Goal: Communication & Community: Share content

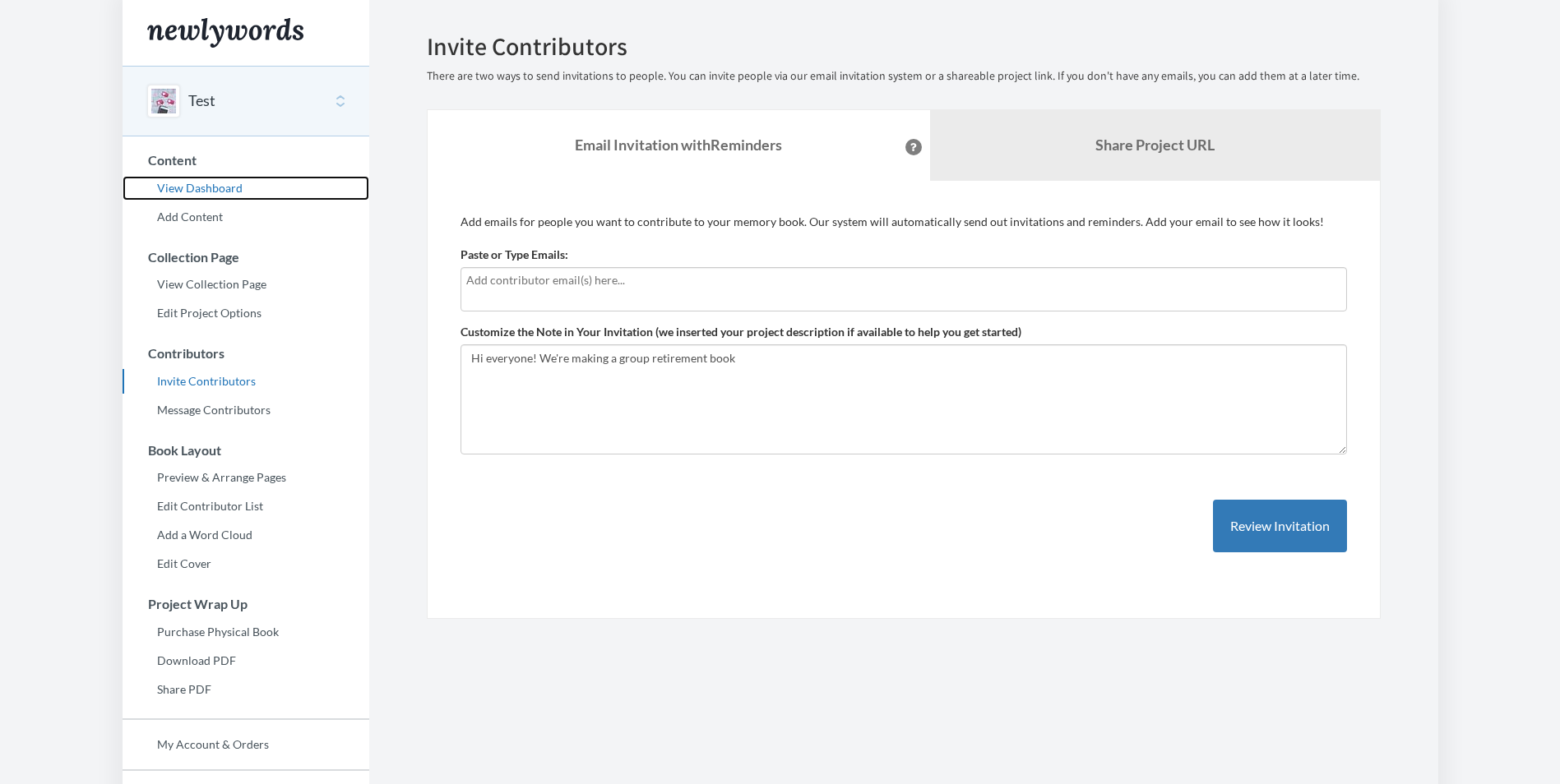
click at [209, 191] on link "View Dashboard" at bounding box center [246, 188] width 247 height 24
click at [721, 290] on div at bounding box center [903, 289] width 887 height 44
type input "[EMAIL_ADDRESS][DOMAIN_NAME]"
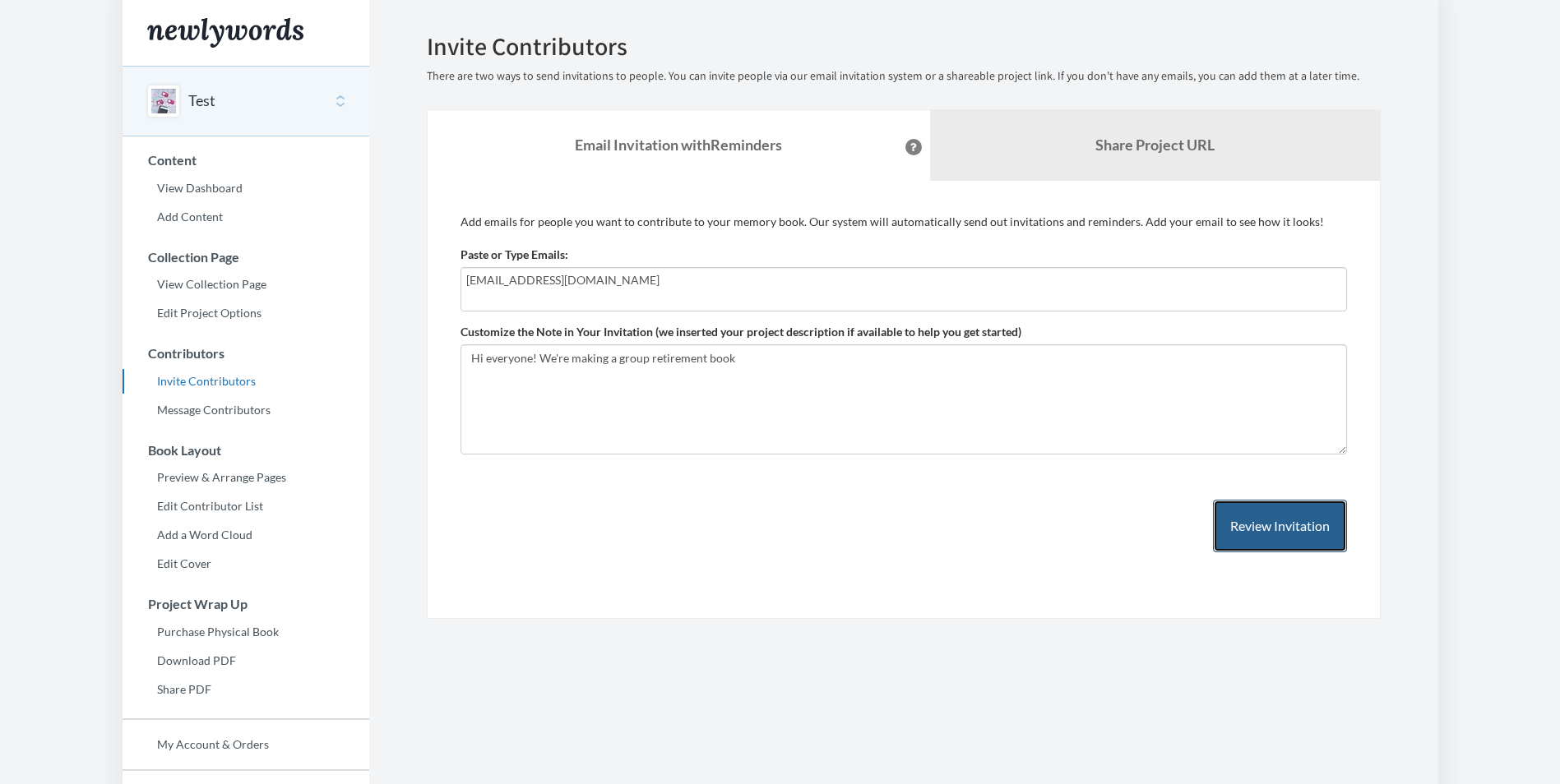
click at [1275, 529] on button "Review Invitation" at bounding box center [1280, 526] width 134 height 54
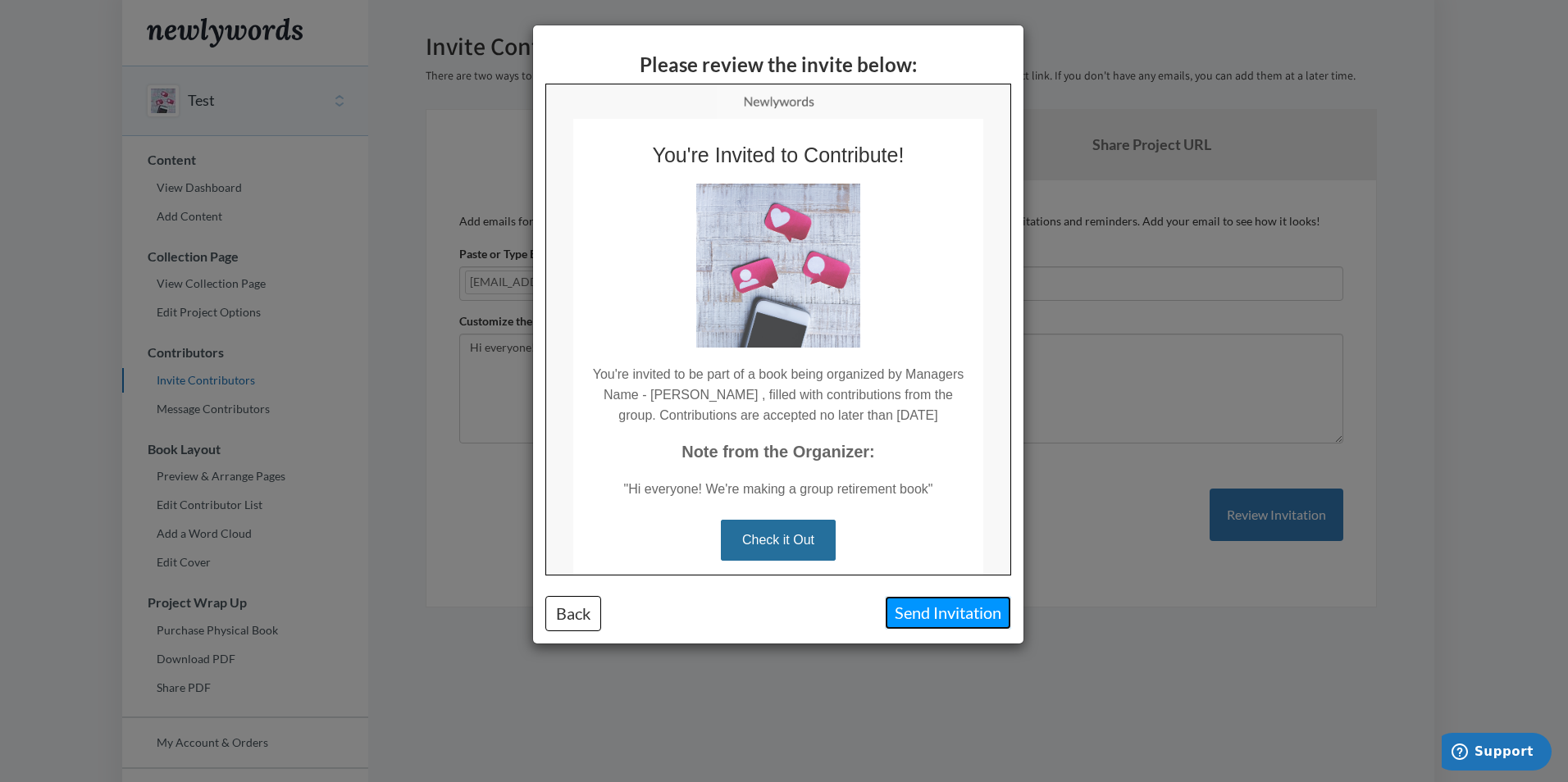
click at [909, 615] on button "Send Invitation" at bounding box center [948, 613] width 127 height 33
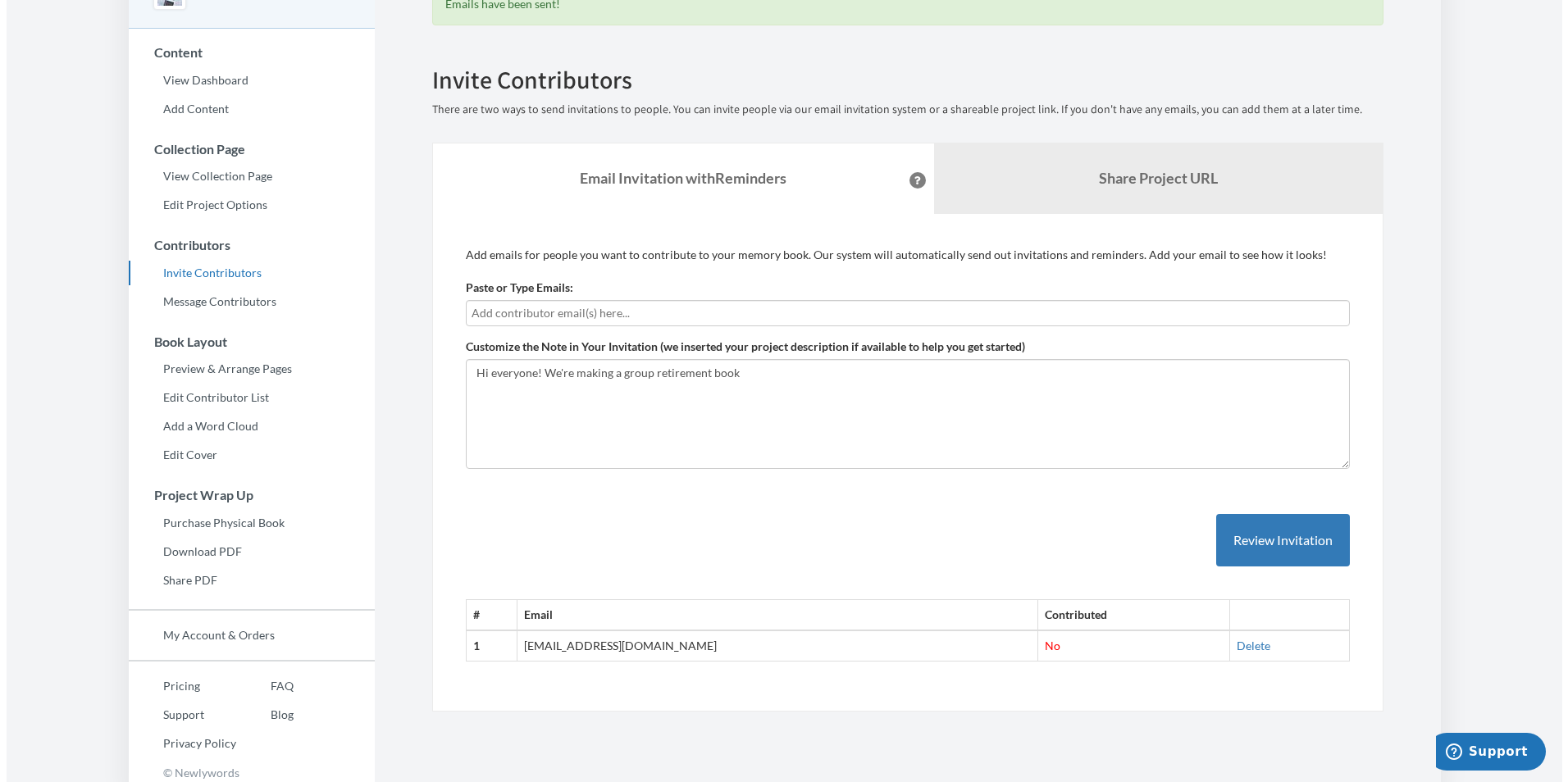
scroll to position [115, 0]
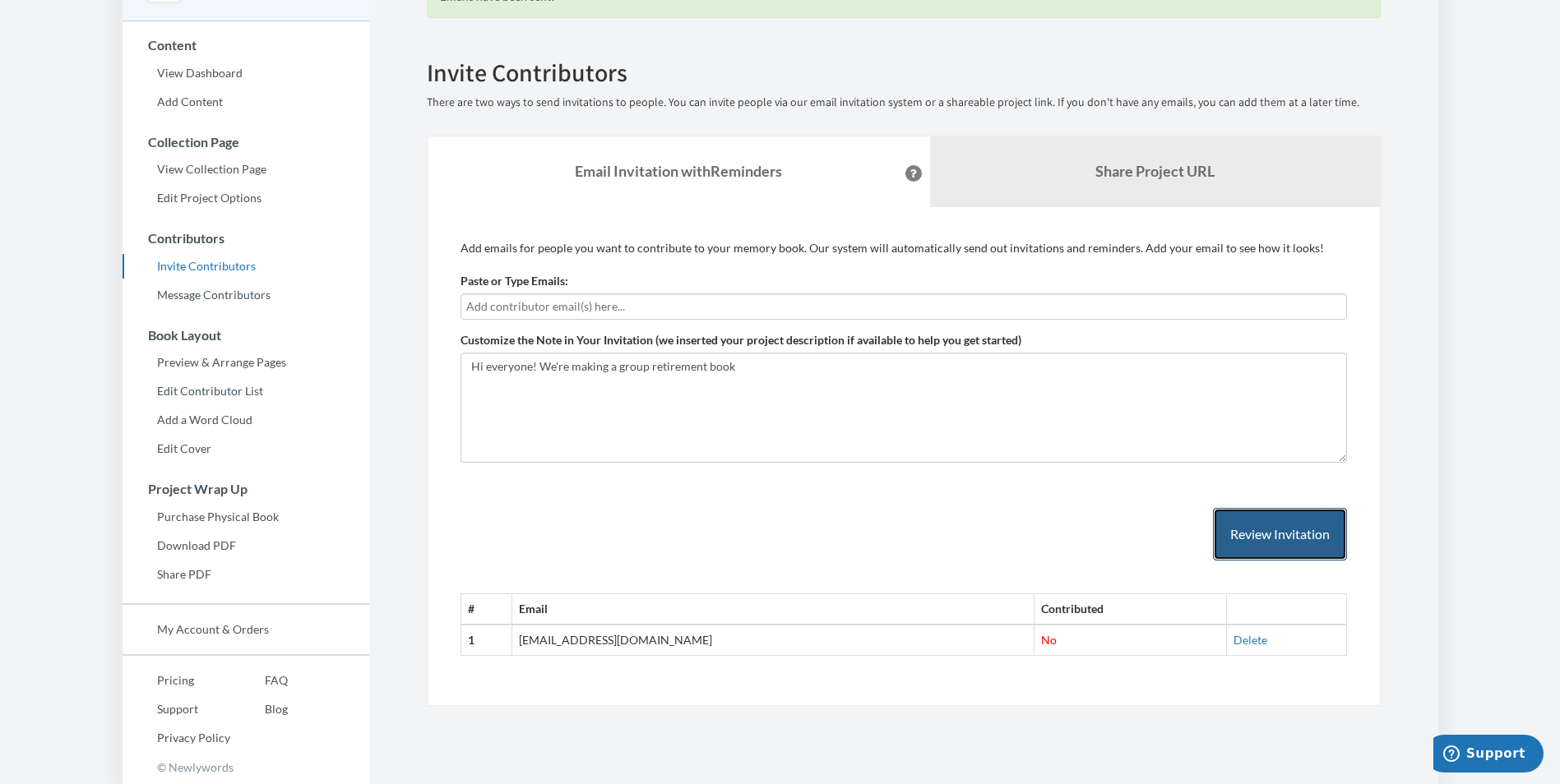
click at [1276, 531] on button "Review Invitation" at bounding box center [1280, 534] width 134 height 54
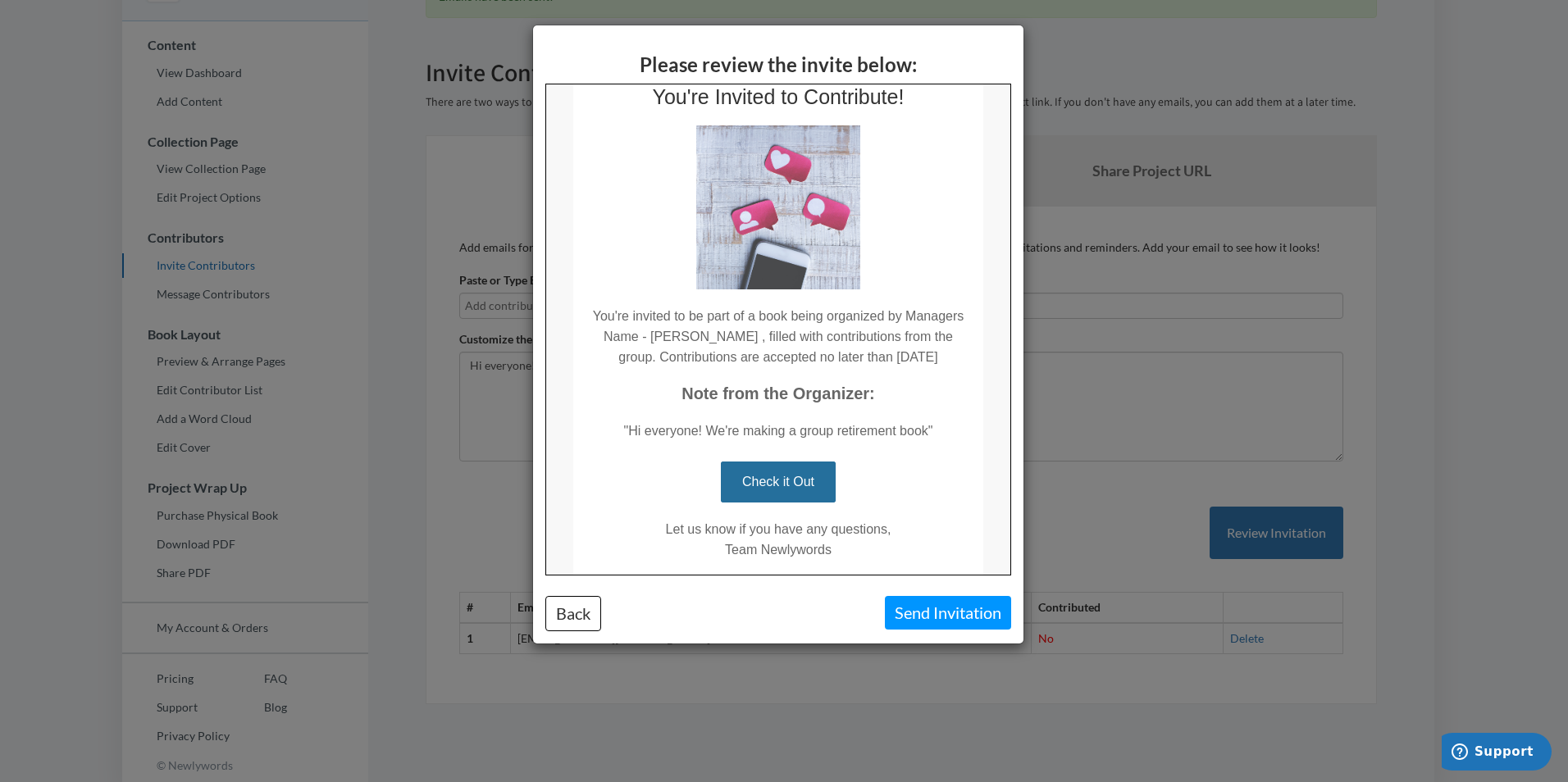
scroll to position [134, 0]
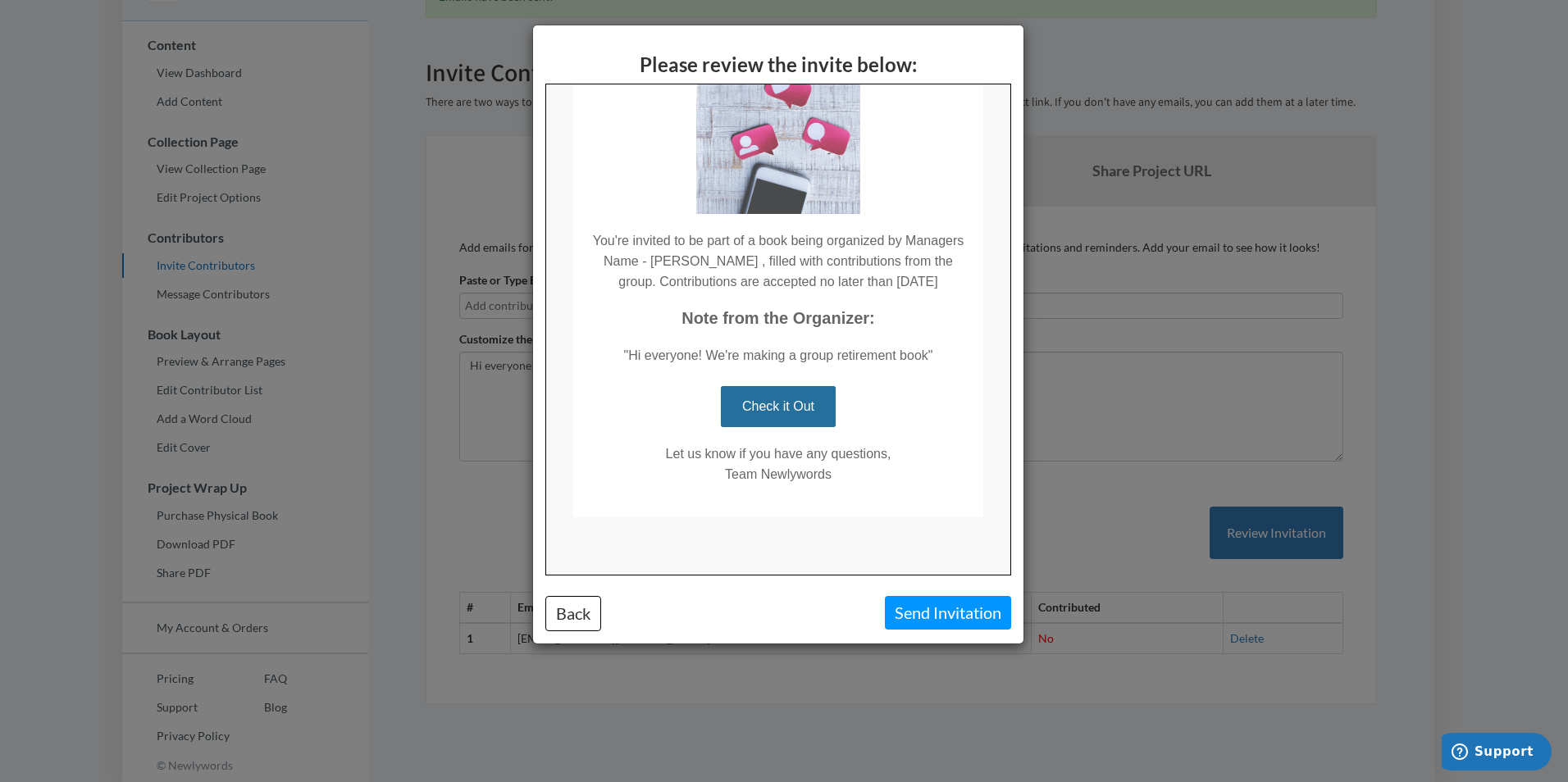
click at [786, 412] on link "Check it Out" at bounding box center [776, 405] width 115 height 41
click at [946, 611] on button "Send Invitation" at bounding box center [948, 613] width 127 height 33
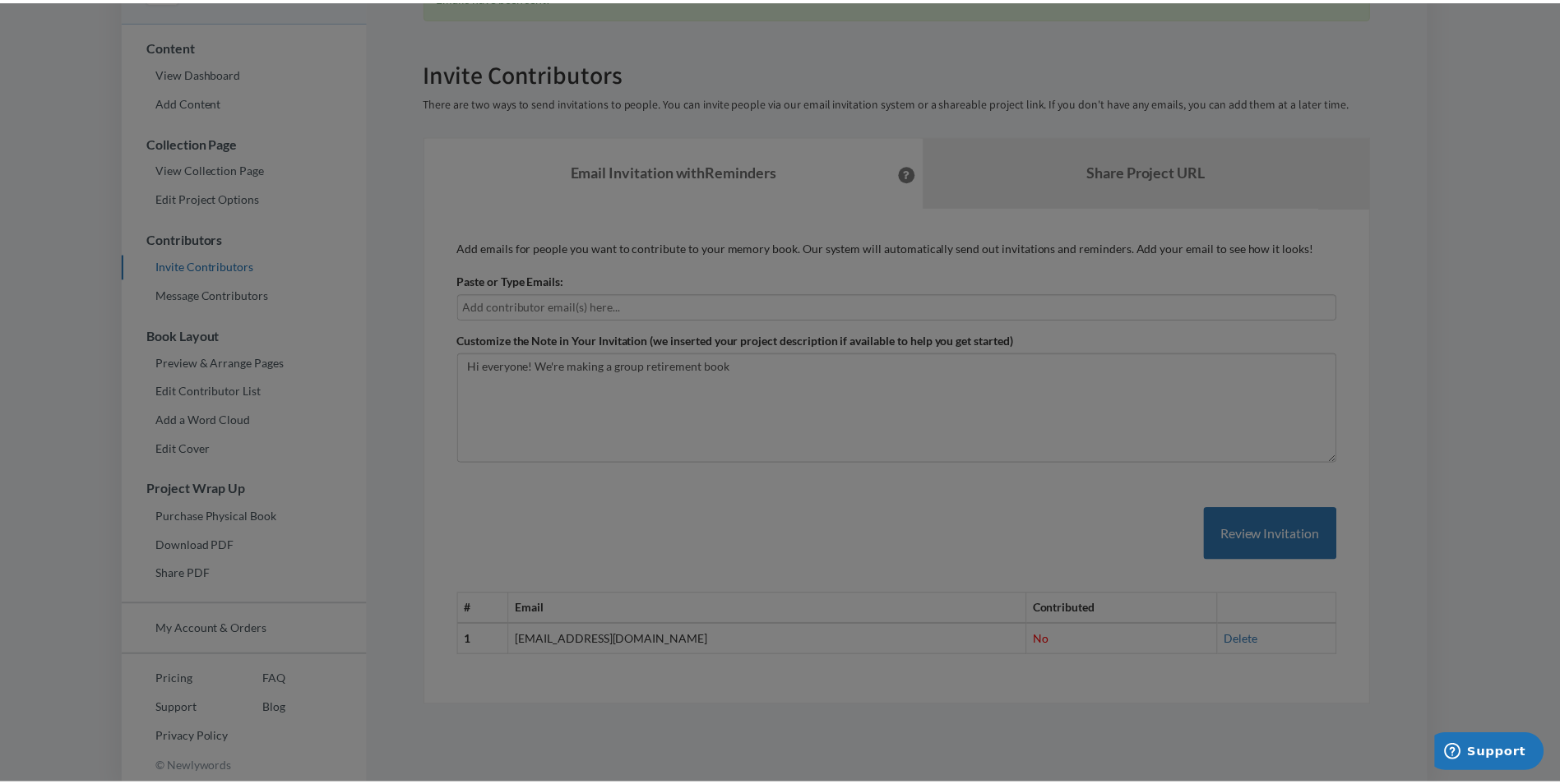
scroll to position [0, 0]
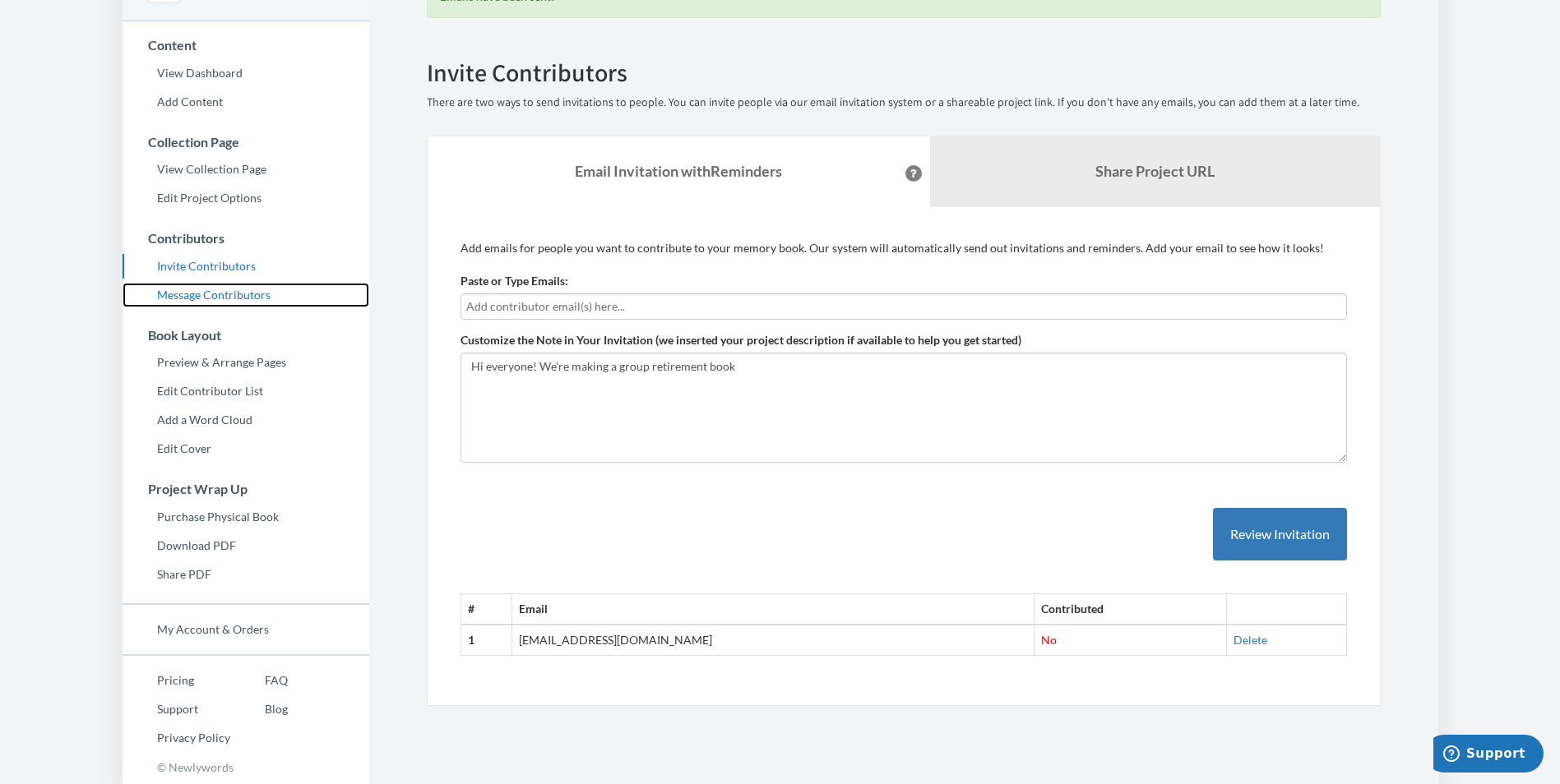
click at [238, 288] on link "Message Contributors" at bounding box center [246, 295] width 247 height 24
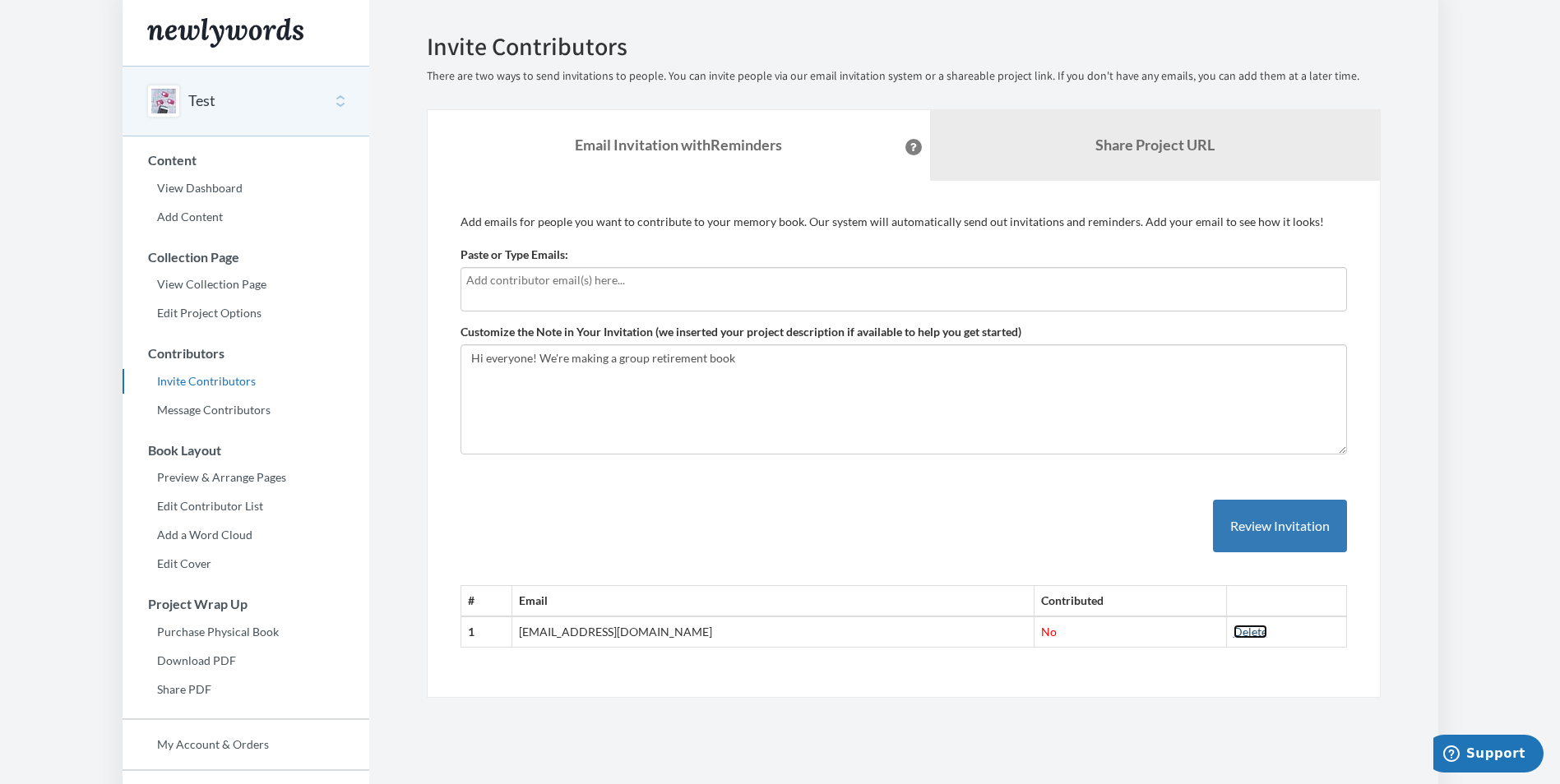
click at [1233, 626] on link "Delete" at bounding box center [1250, 631] width 34 height 14
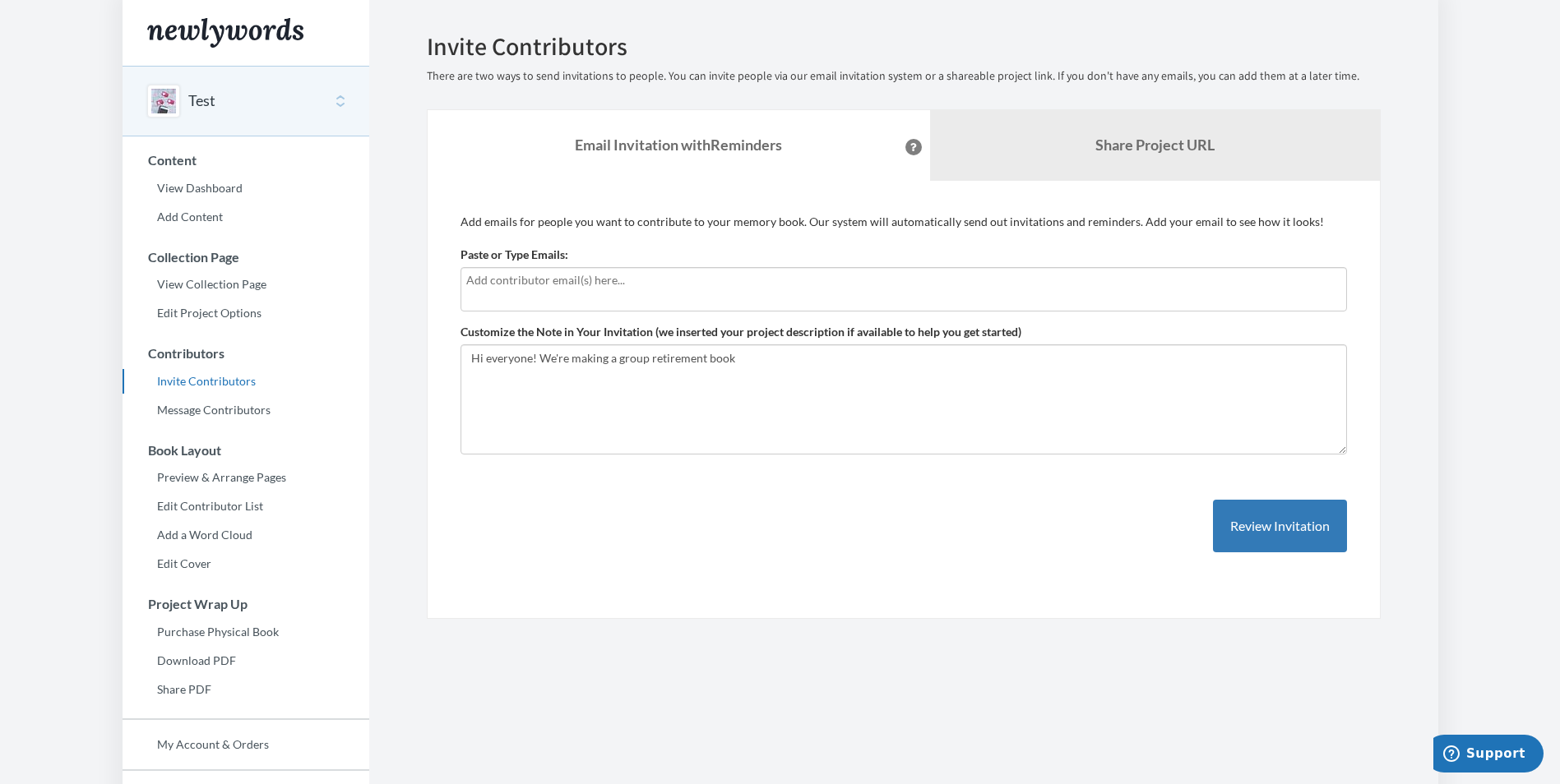
click at [704, 233] on div "Add emails for people you want to contribute to your memory book. Our system wi…" at bounding box center [903, 400] width 887 height 372
click at [690, 284] on input "text" at bounding box center [904, 280] width 875 height 18
type input "[EMAIL_ADDRESS][DOMAIN_NAME]"
click at [1091, 411] on textarea "Hi everyone! We're making a group retirement book" at bounding box center [903, 399] width 887 height 110
click at [1240, 520] on button "Review Invitation" at bounding box center [1280, 526] width 134 height 54
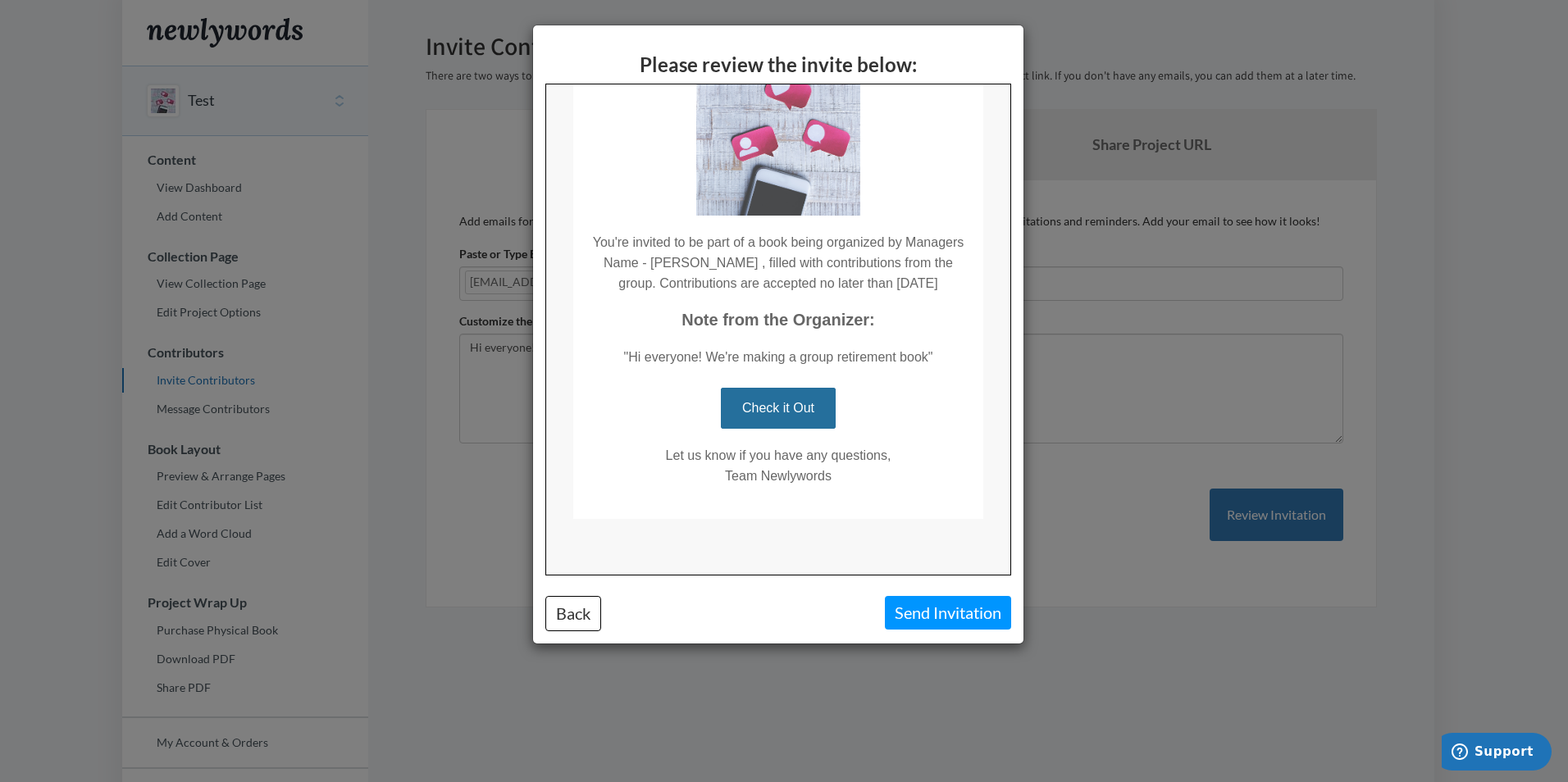
scroll to position [134, 0]
click at [926, 608] on button "Send Invitation" at bounding box center [948, 613] width 127 height 33
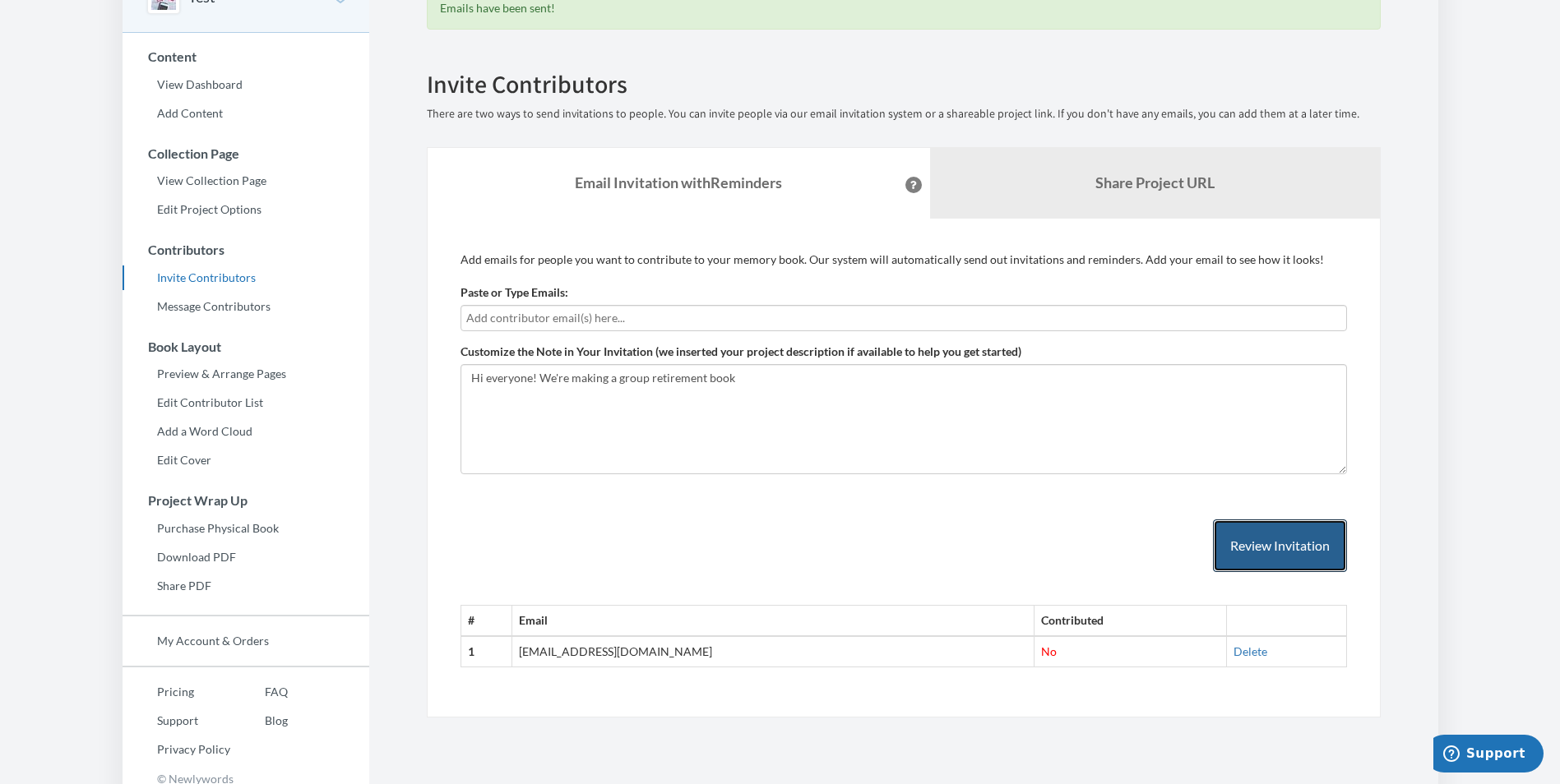
scroll to position [115, 0]
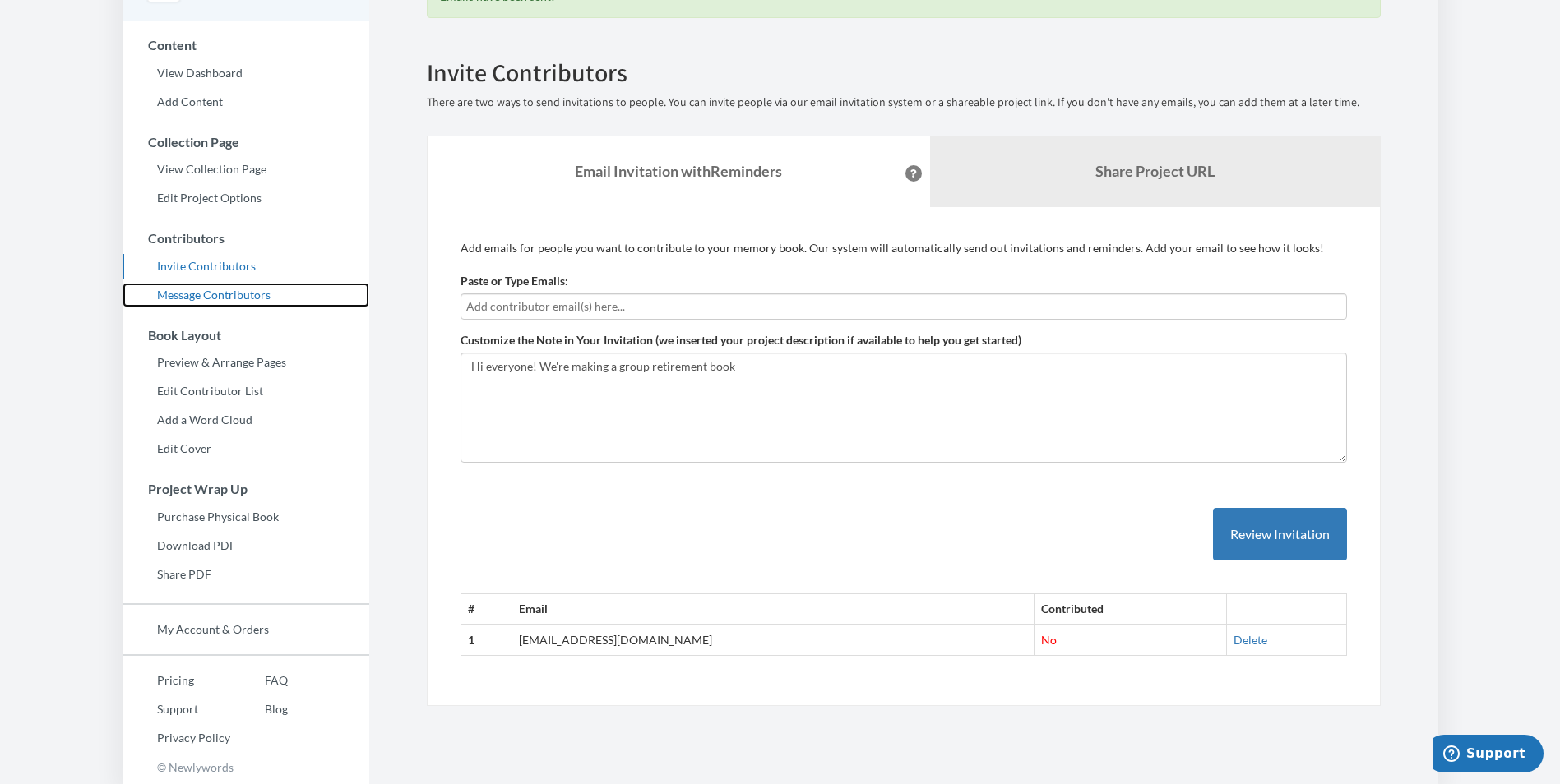
click at [240, 295] on link "Message Contributors" at bounding box center [246, 295] width 247 height 24
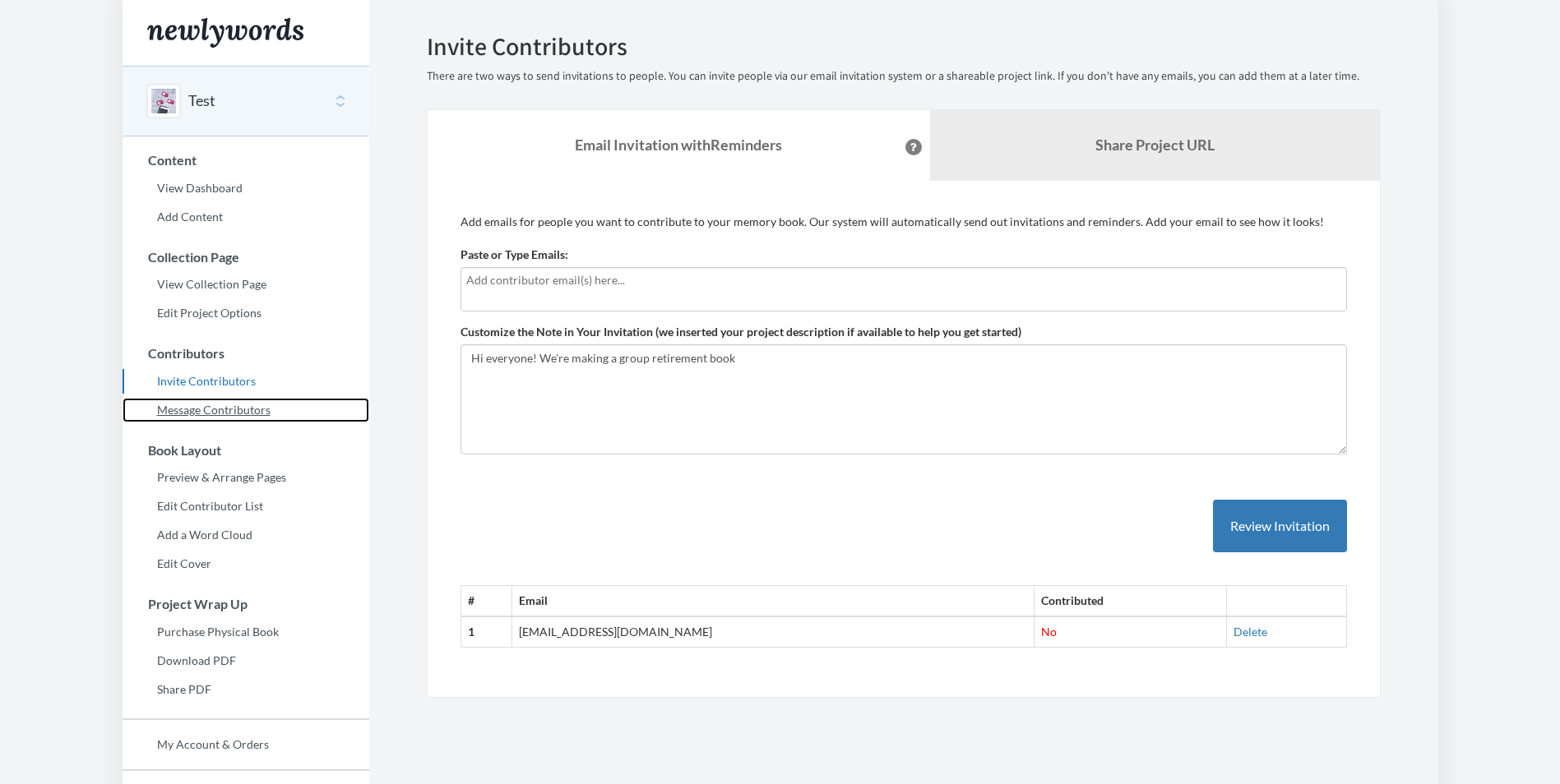
click at [240, 406] on link "Message Contributors" at bounding box center [246, 409] width 247 height 24
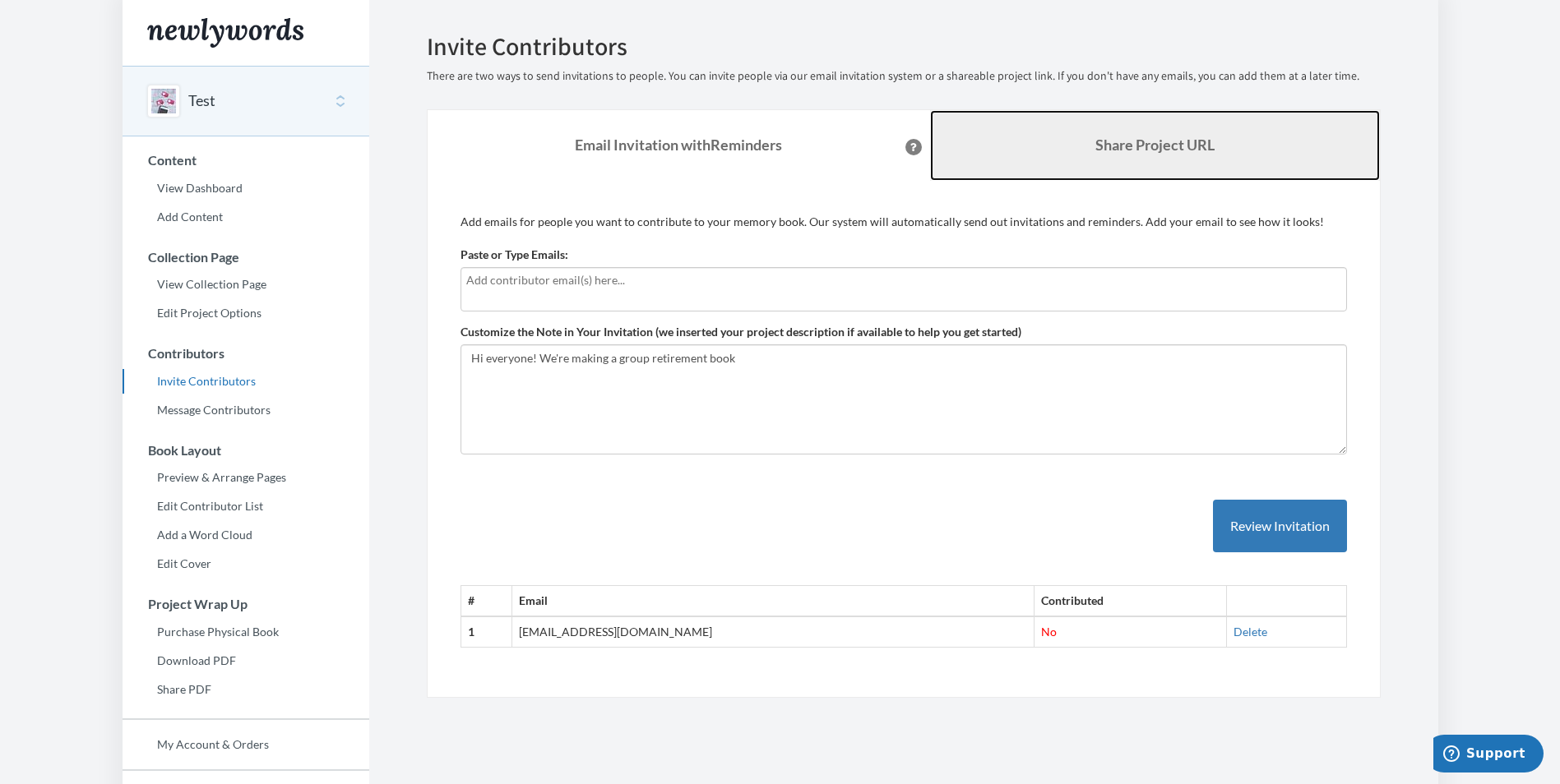
click at [1081, 132] on link "Share Project URL" at bounding box center [1155, 145] width 450 height 71
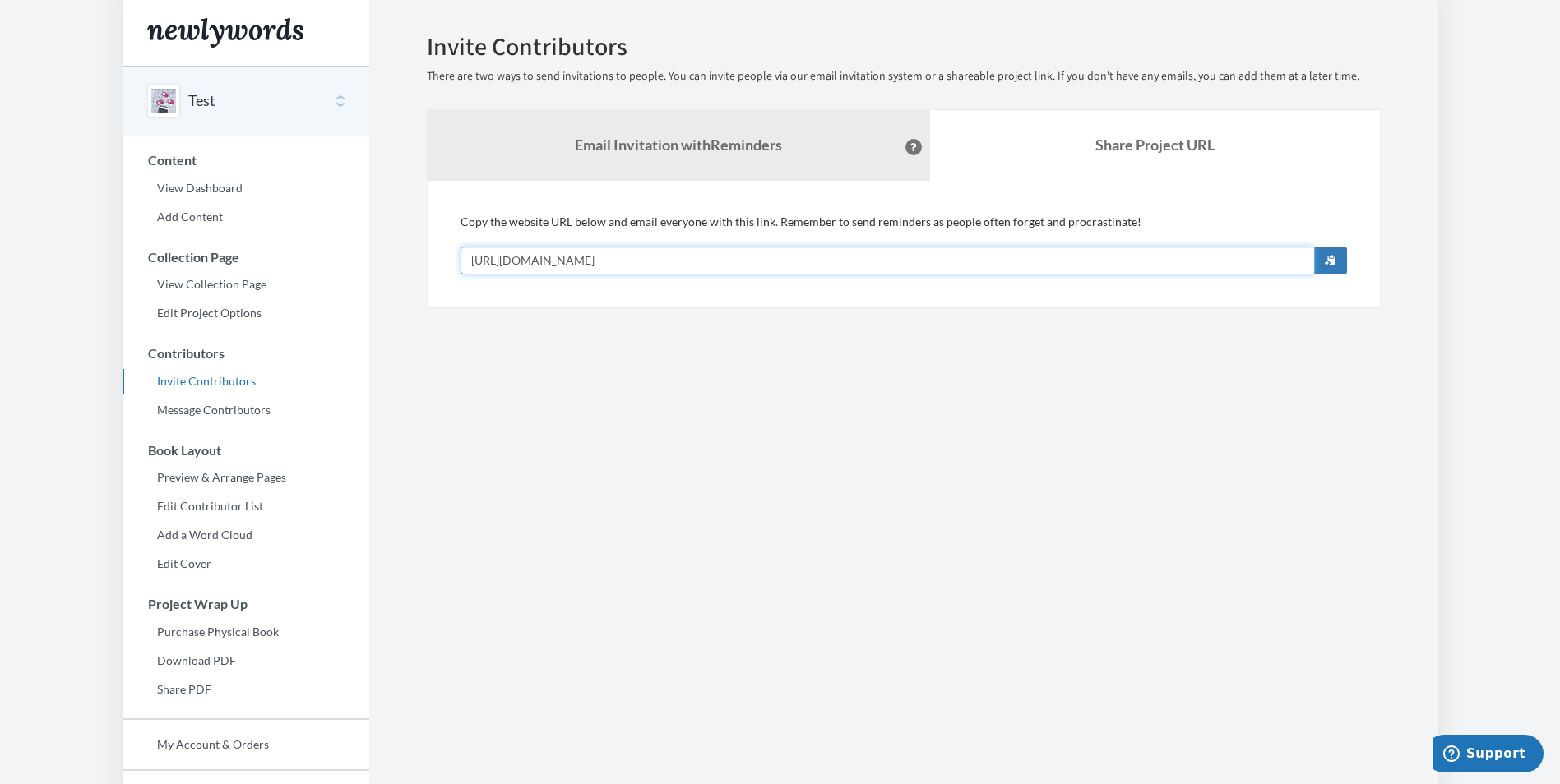
click at [1306, 254] on input "[URL][DOMAIN_NAME]" at bounding box center [887, 260] width 854 height 28
click at [1339, 258] on button "button" at bounding box center [1330, 260] width 33 height 28
click at [734, 252] on input "[URL][DOMAIN_NAME]" at bounding box center [887, 260] width 854 height 28
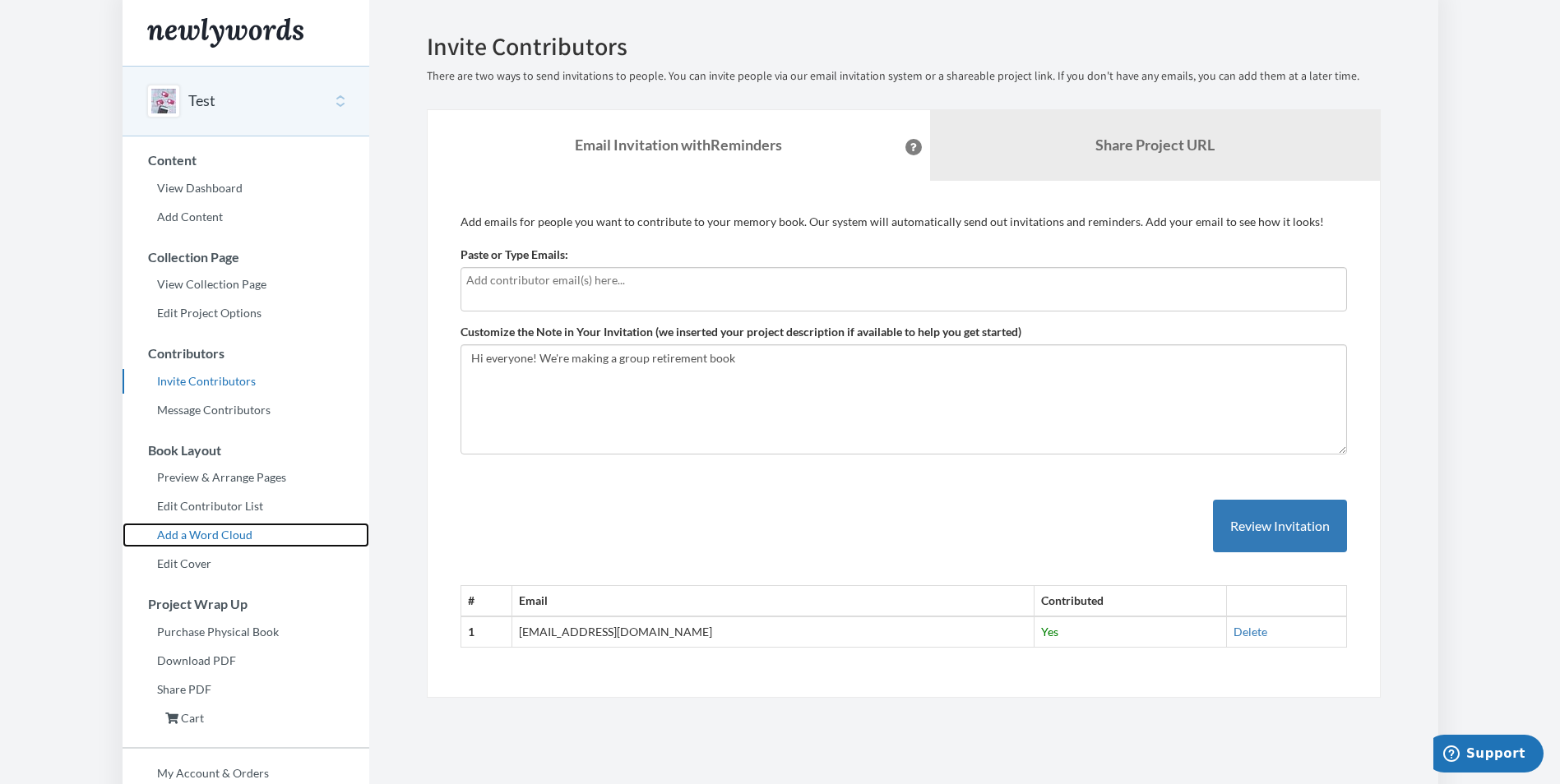
click at [195, 531] on link "Add a Word Cloud" at bounding box center [246, 534] width 247 height 24
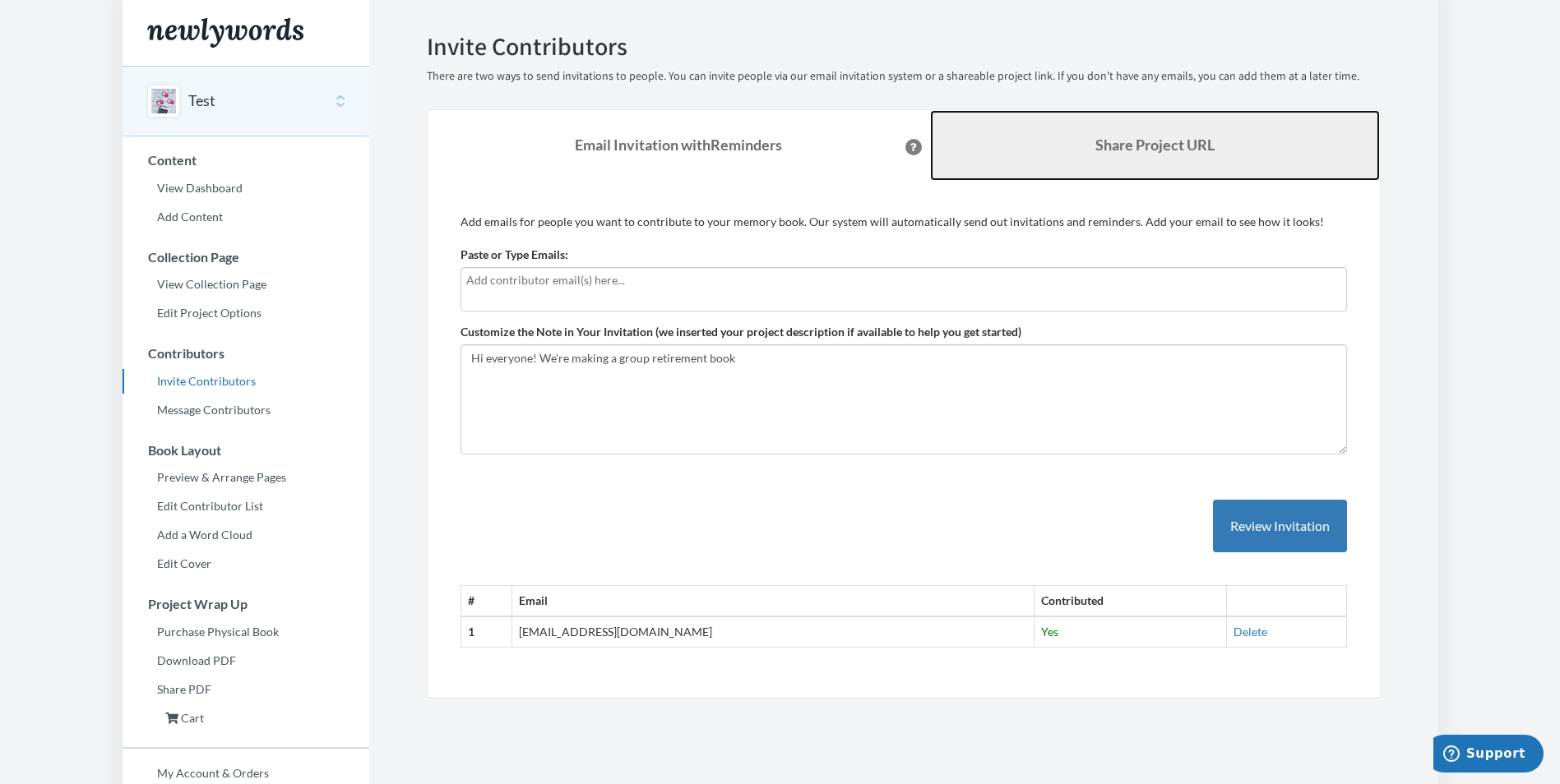
click at [1141, 157] on link "Share Project URL" at bounding box center [1155, 145] width 450 height 71
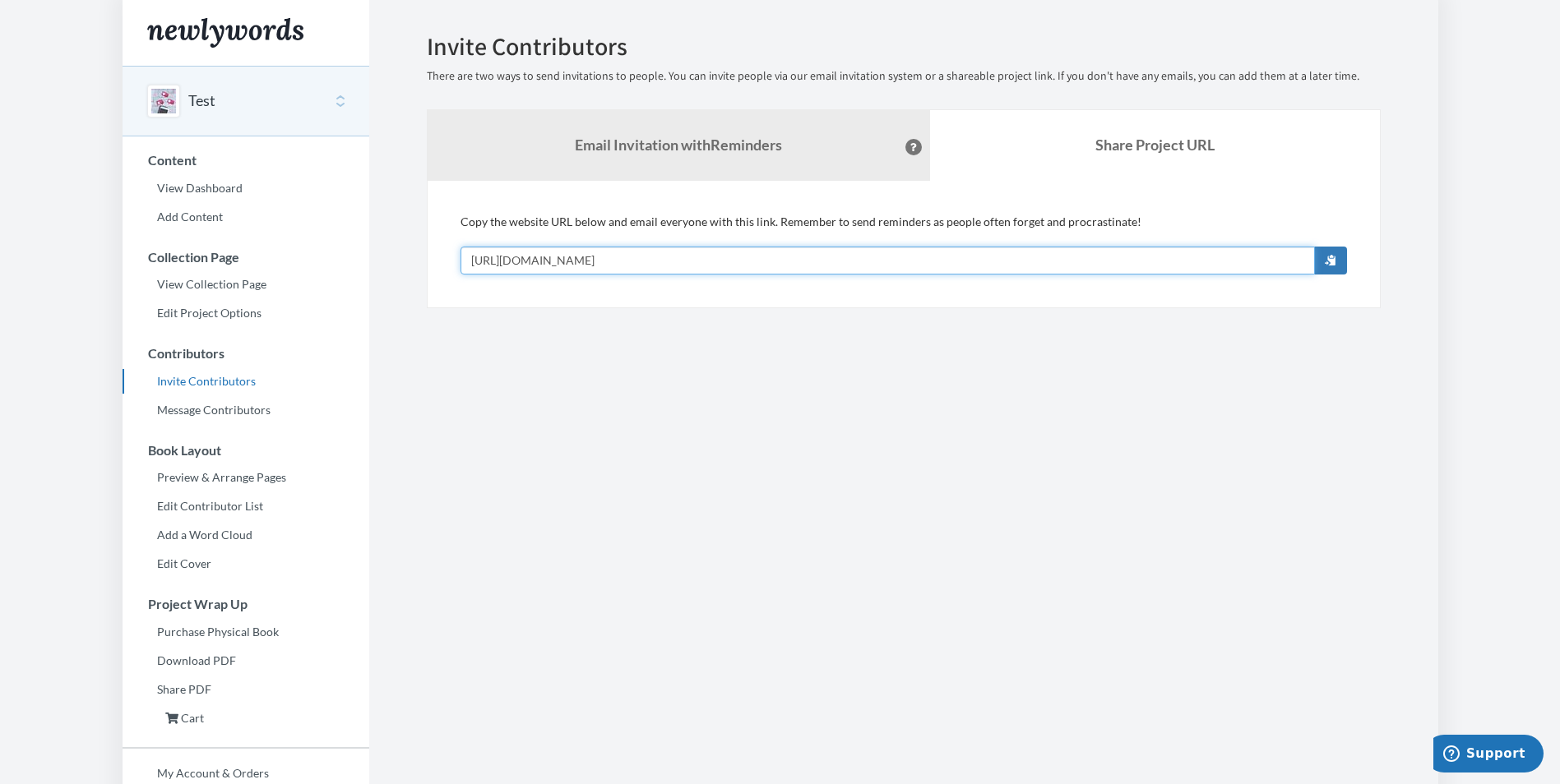
click at [759, 250] on input "[URL][DOMAIN_NAME]" at bounding box center [887, 260] width 854 height 28
click at [232, 627] on link "Purchase Physical Book" at bounding box center [246, 632] width 247 height 24
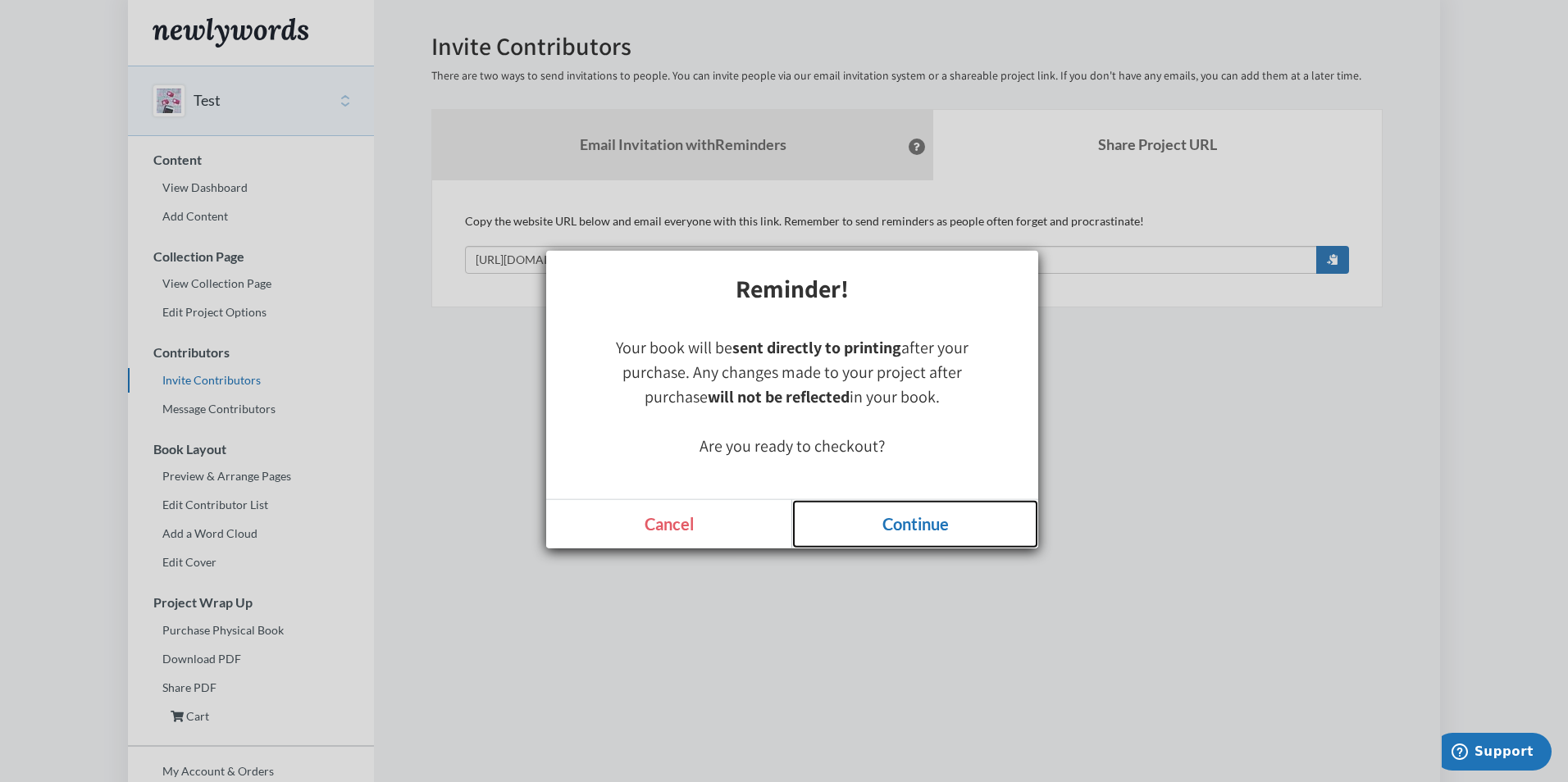
click at [865, 528] on link "Continue" at bounding box center [915, 524] width 246 height 48
click at [886, 525] on link "Continue" at bounding box center [915, 524] width 246 height 48
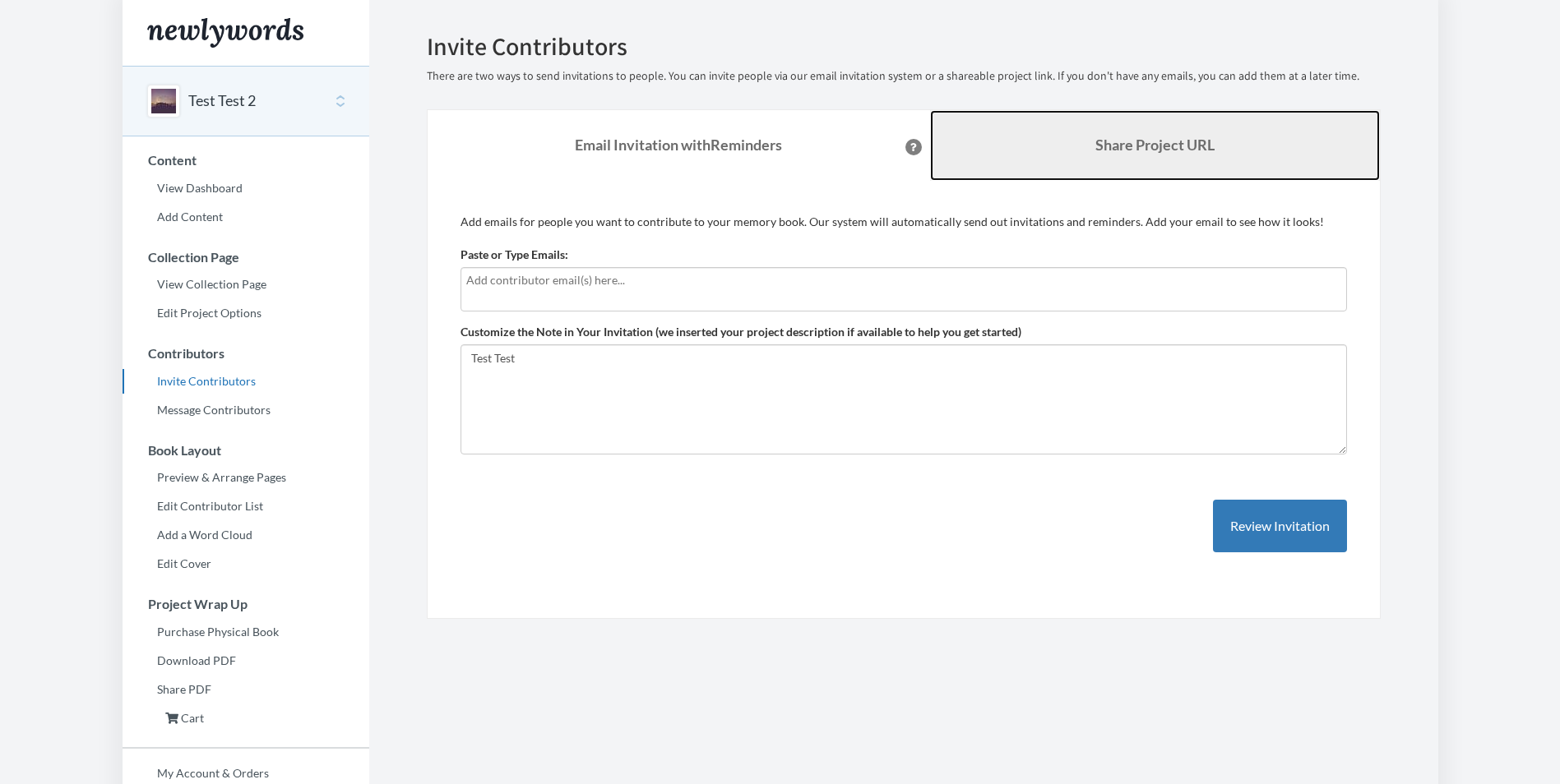
click at [1092, 179] on link "Share Project URL" at bounding box center [1155, 145] width 450 height 71
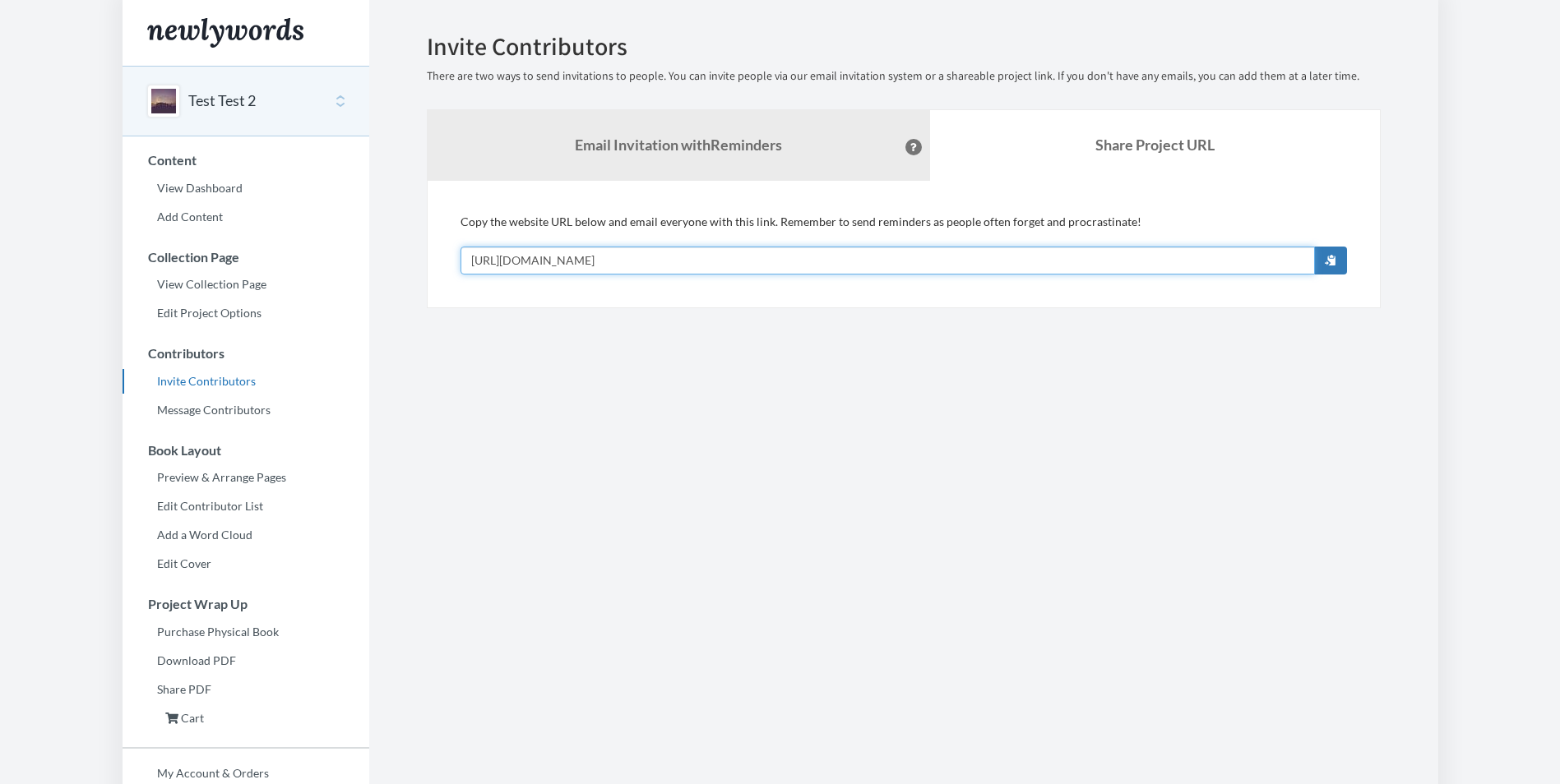
click at [671, 259] on input "[URL][DOMAIN_NAME]" at bounding box center [887, 260] width 854 height 28
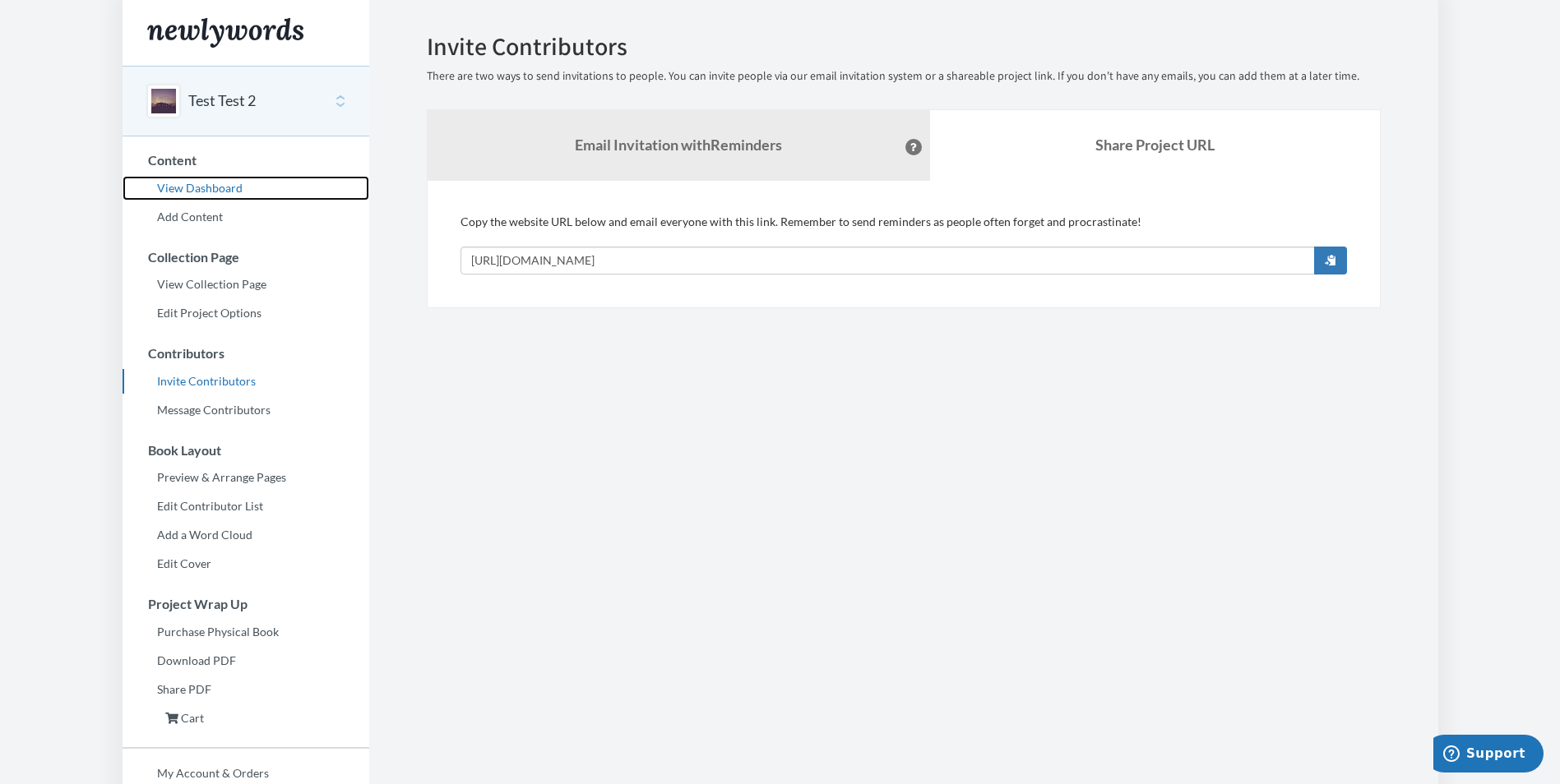
click at [214, 184] on link "View Dashboard" at bounding box center [246, 188] width 247 height 24
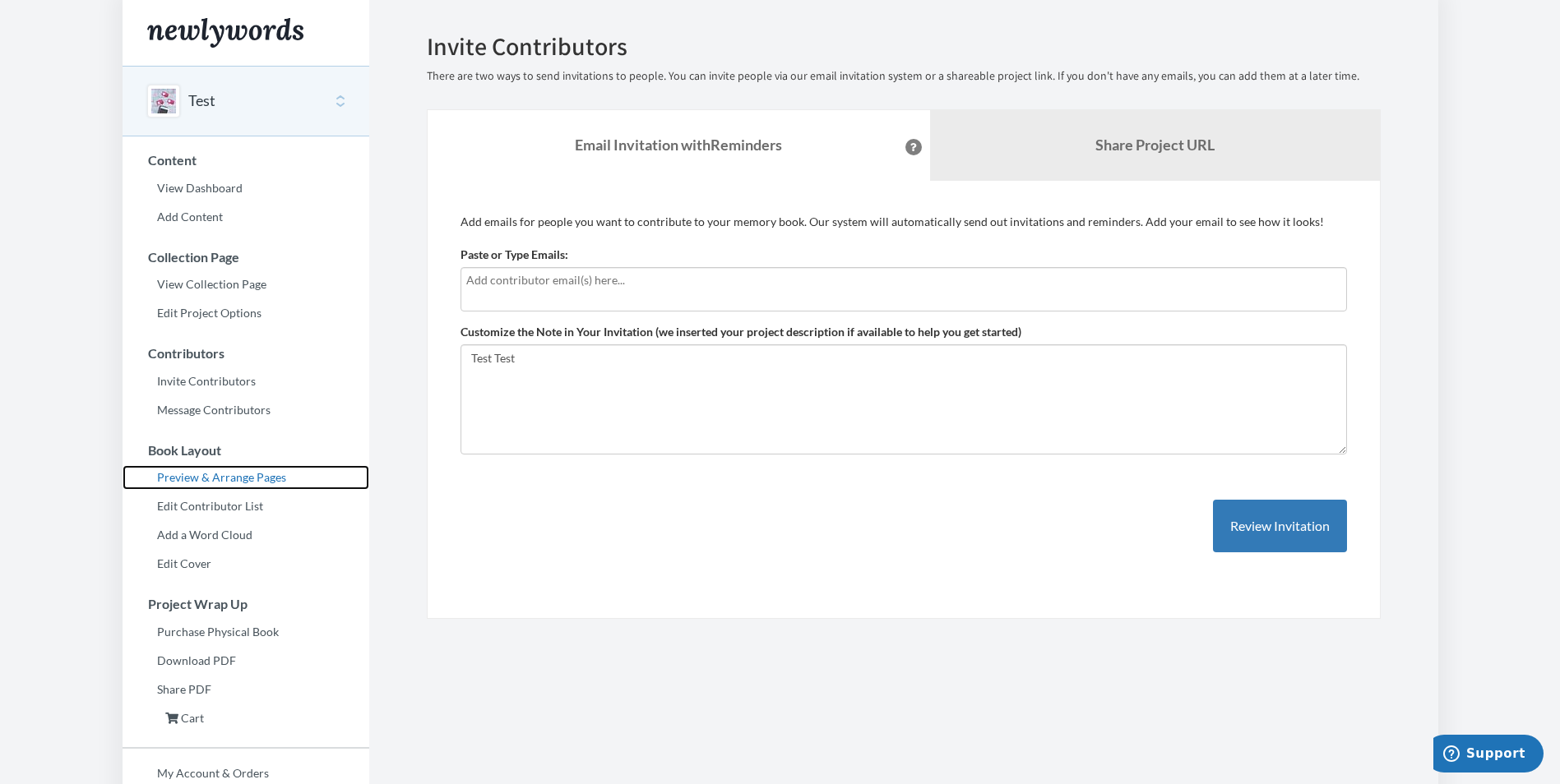
click at [256, 474] on link "Preview & Arrange Pages" at bounding box center [246, 477] width 247 height 24
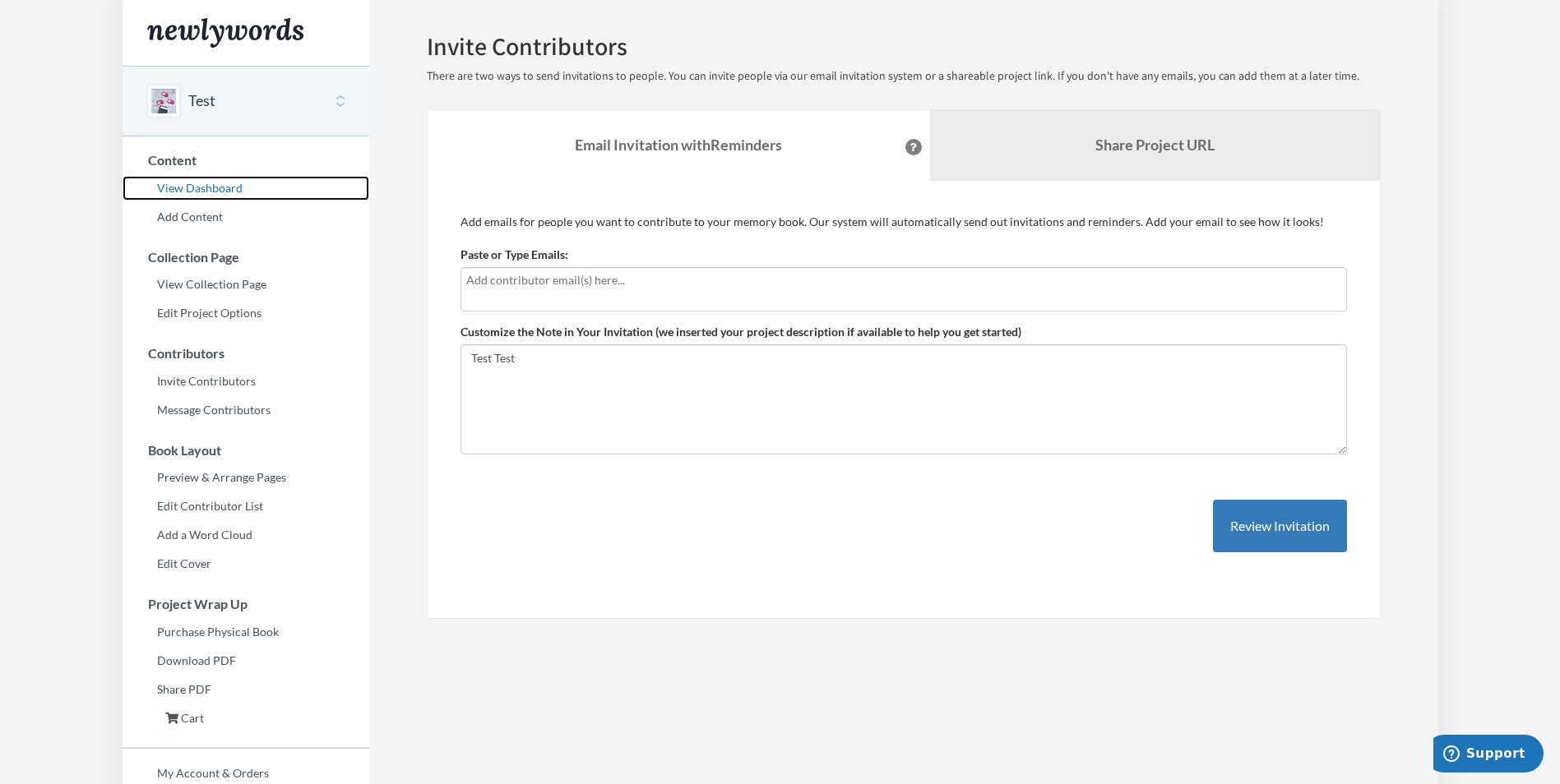
click at [212, 184] on link "View Dashboard" at bounding box center [246, 188] width 247 height 24
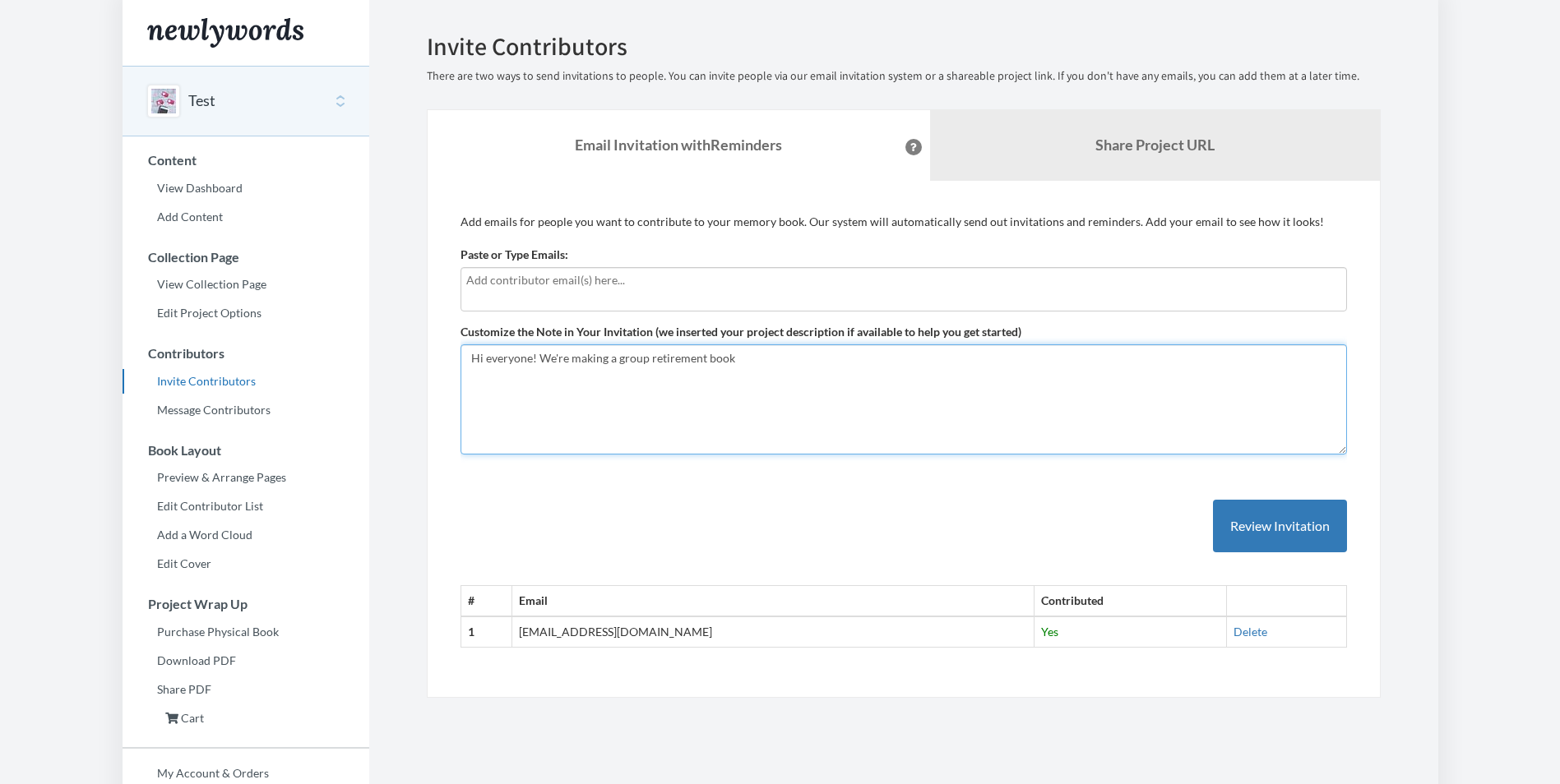
click at [550, 380] on textarea "Hi everyone! We're making a group retirement book" at bounding box center [903, 399] width 887 height 110
click at [607, 429] on textarea "Hi everyone! We're making a group retirement book" at bounding box center [903, 399] width 887 height 110
click at [258, 503] on link "Edit Contributor List" at bounding box center [246, 505] width 247 height 24
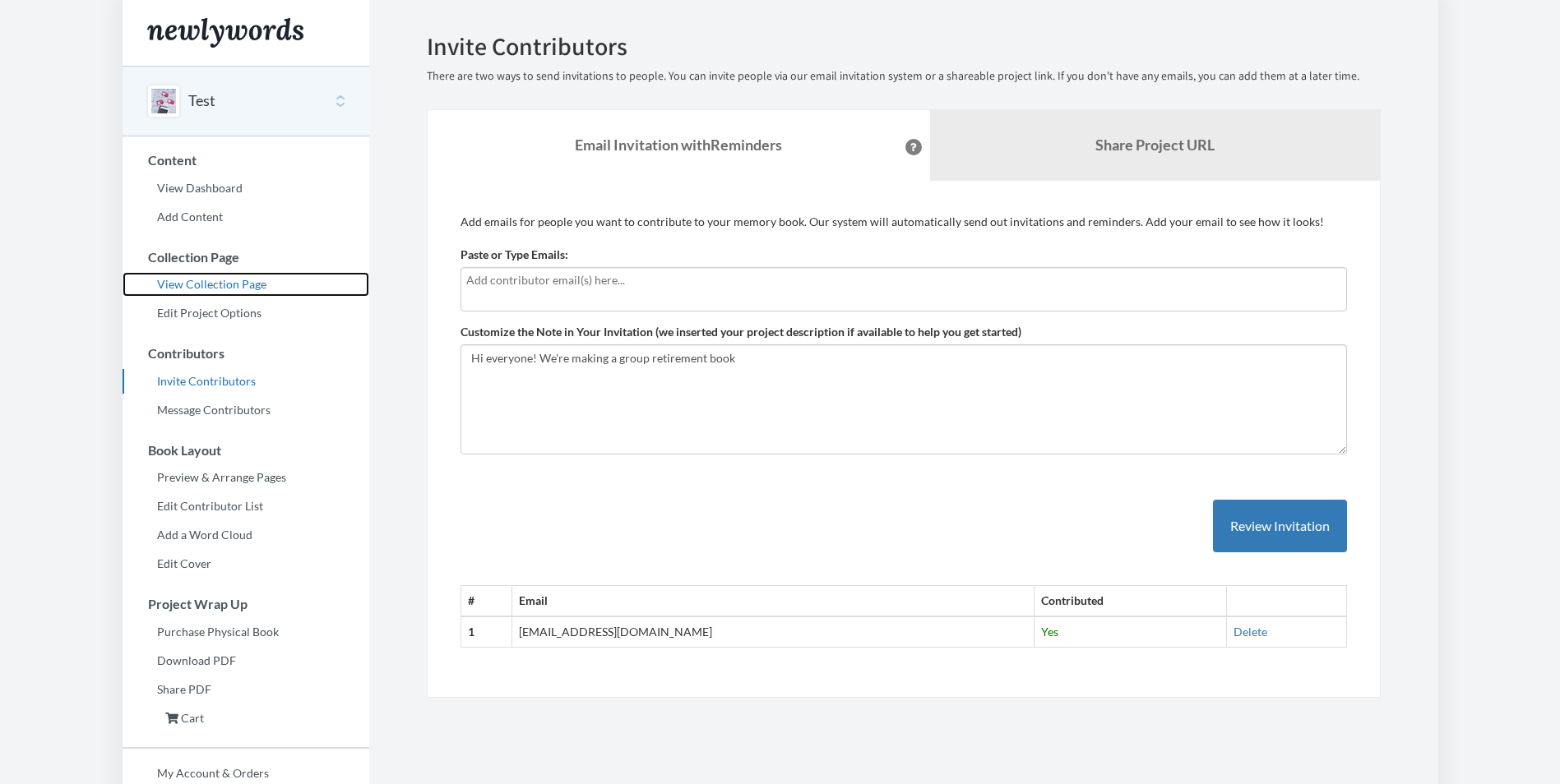
click at [222, 287] on link "View Collection Page" at bounding box center [246, 284] width 247 height 24
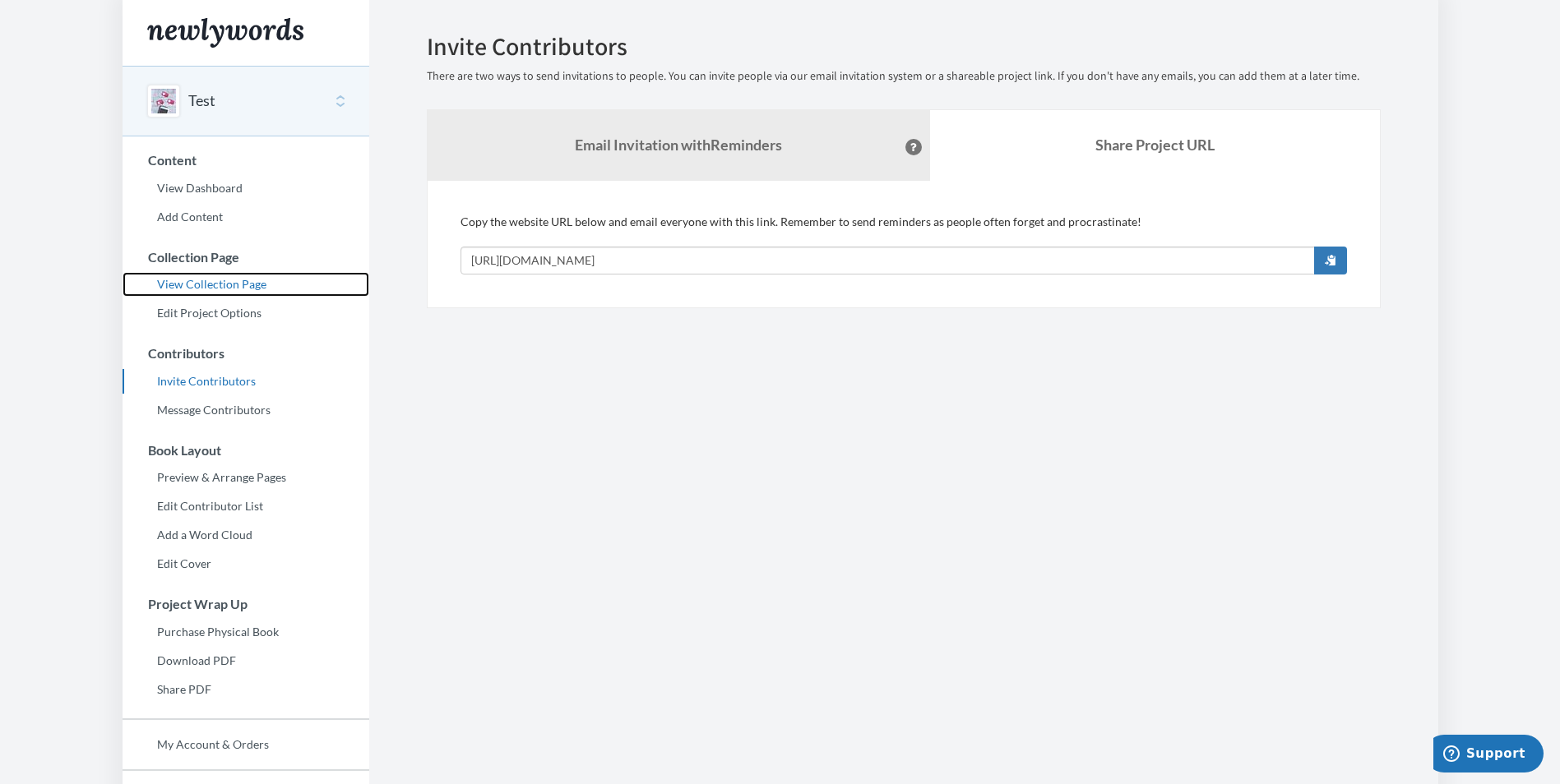
click at [213, 287] on link "View Collection Page" at bounding box center [246, 284] width 247 height 24
click at [214, 306] on link "Edit Project Options" at bounding box center [246, 313] width 247 height 24
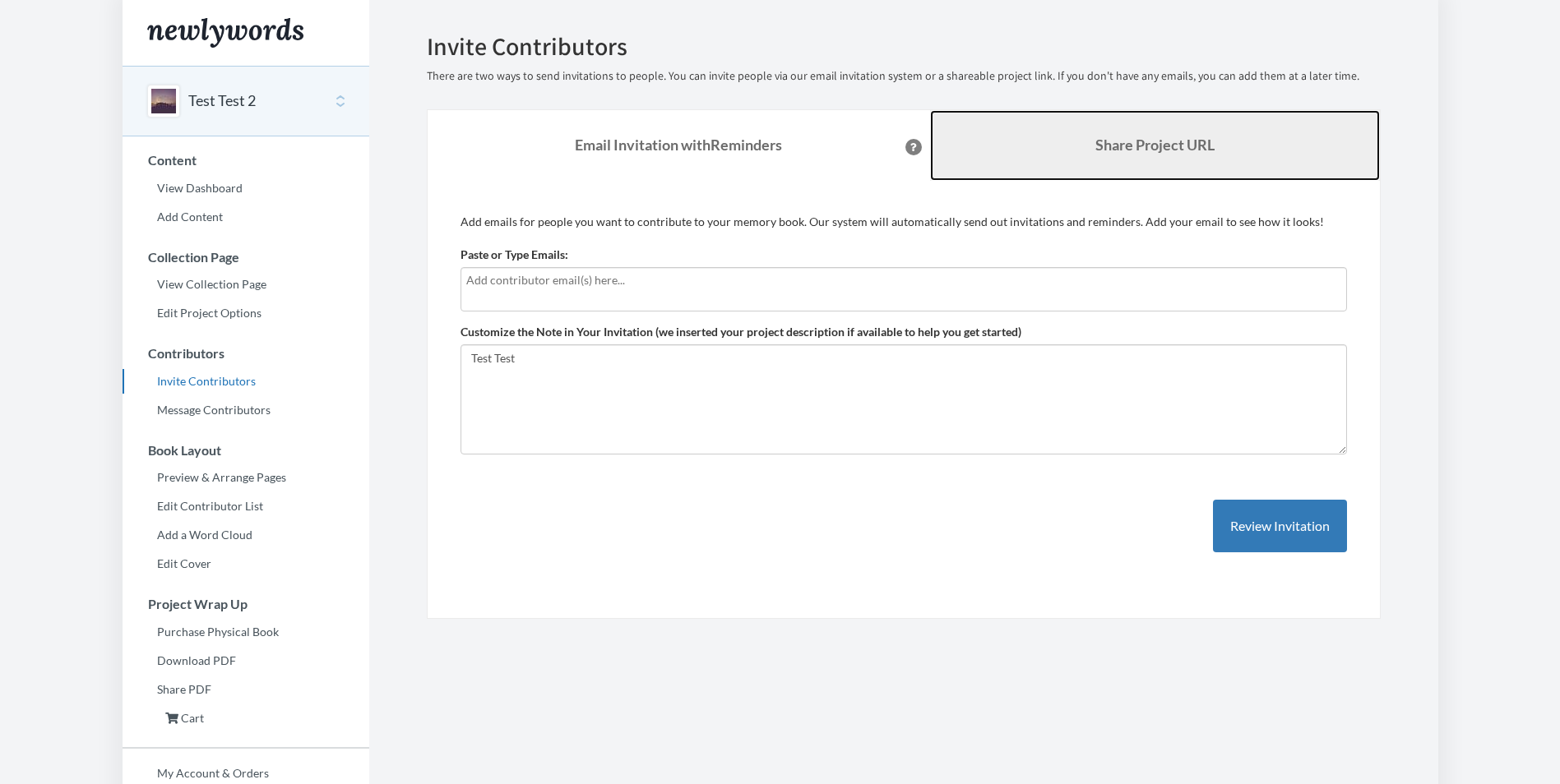
click at [1166, 178] on link "Share Project URL" at bounding box center [1155, 145] width 450 height 71
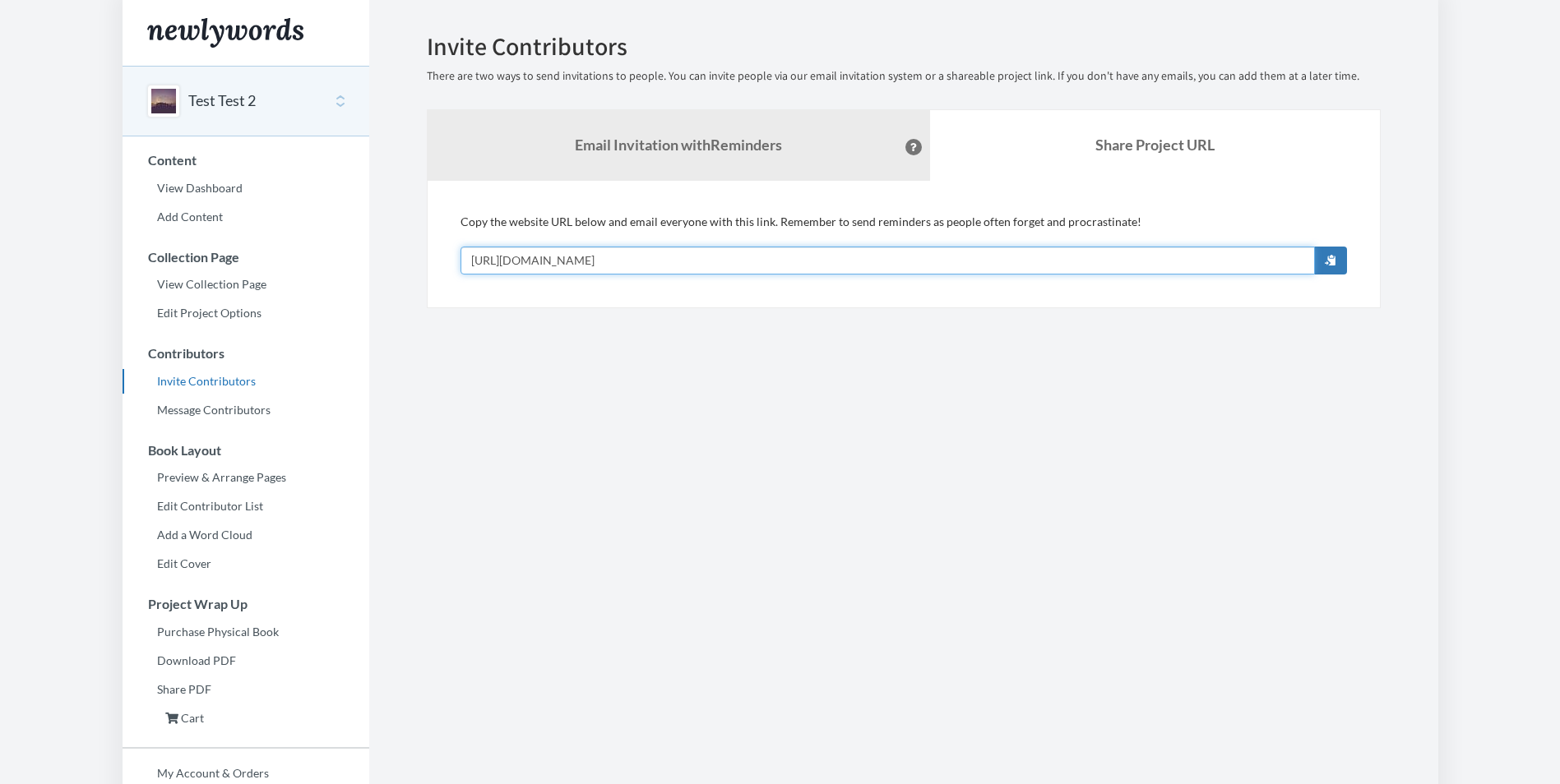
click at [837, 253] on input "[URL][DOMAIN_NAME]" at bounding box center [887, 260] width 854 height 28
